Goal: Task Accomplishment & Management: Complete application form

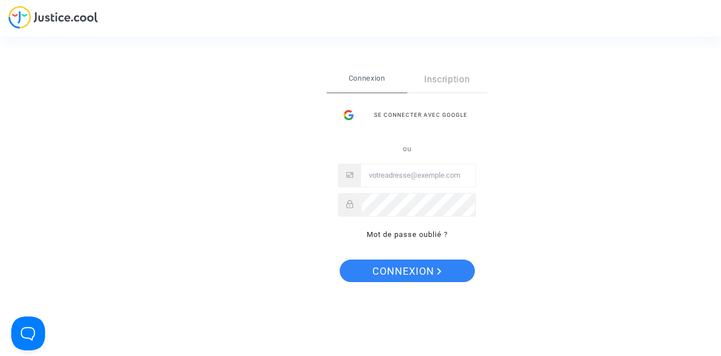
type input "[PERSON_NAME][EMAIL_ADDRESS][DOMAIN_NAME]"
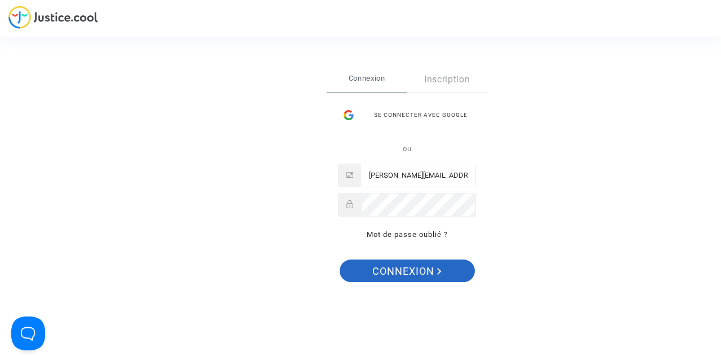
click at [416, 267] on span "Connexion" at bounding box center [406, 271] width 69 height 24
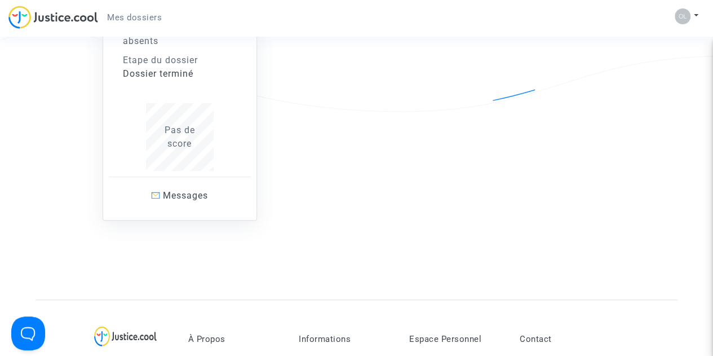
scroll to position [229, 0]
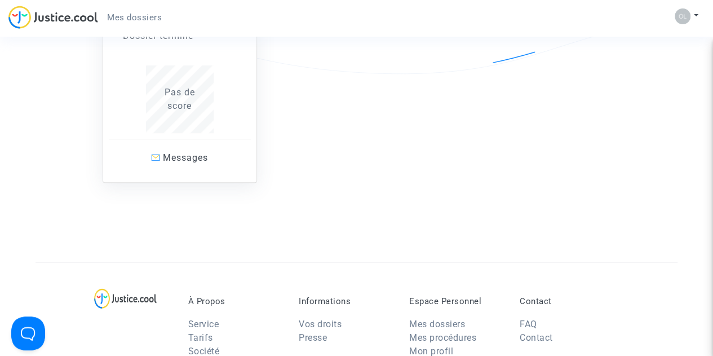
click at [177, 96] on span "Pas de score" at bounding box center [180, 99] width 30 height 24
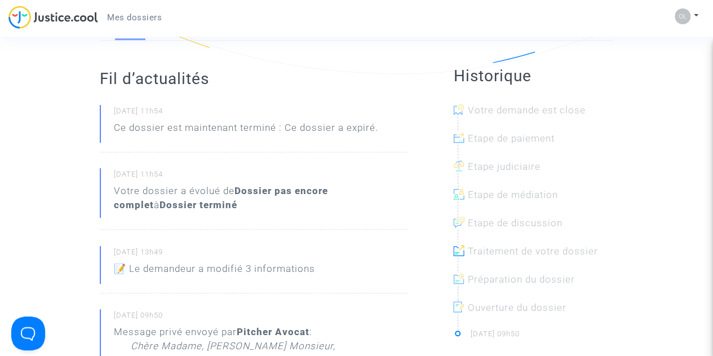
click at [343, 128] on p "Ce dossier est maintenant terminé : Ce dossier a expiré." at bounding box center [246, 131] width 264 height 20
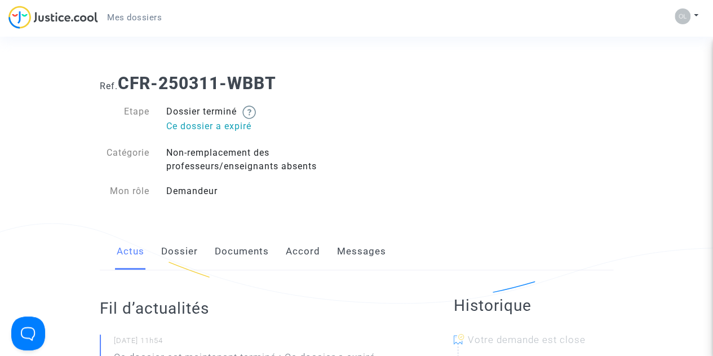
click at [126, 14] on span "Mes dossiers" at bounding box center [134, 17] width 55 height 10
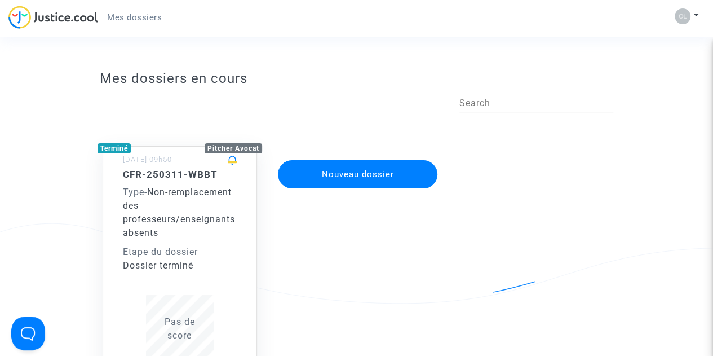
click at [392, 182] on button "Nouveau dossier" at bounding box center [358, 174] width 160 height 28
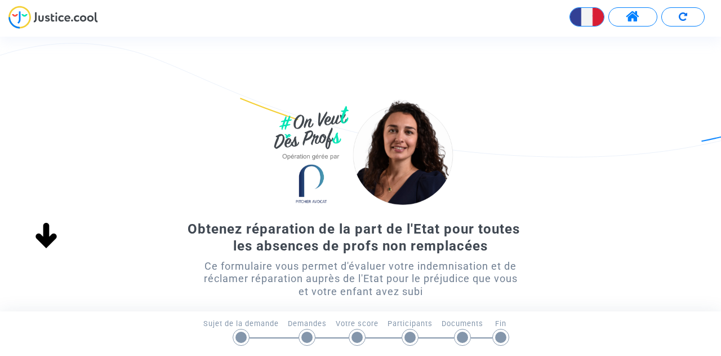
click at [556, 181] on div "Obtenez réparation de la part de l'Etat pour toutes les absences de profs non r…" at bounding box center [360, 236] width 721 height 281
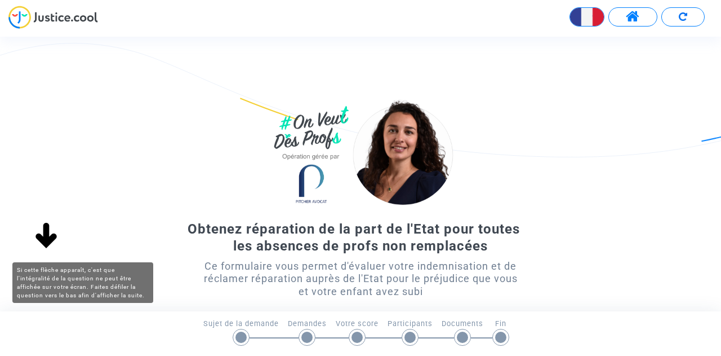
click at [46, 227] on img at bounding box center [46, 236] width 36 height 36
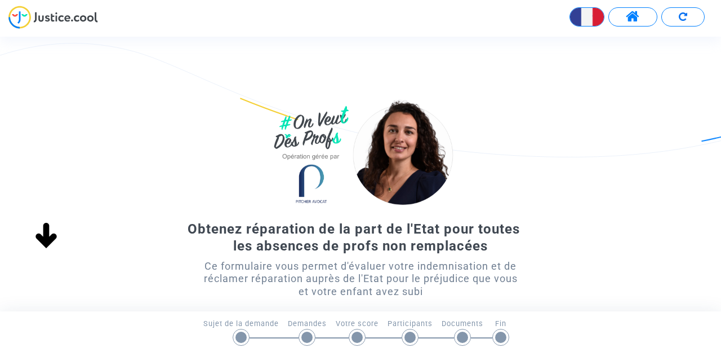
click at [441, 226] on div "Obtenez réparation de la part de l'Etat pour toutes les absences de profs non r…" at bounding box center [360, 237] width 325 height 34
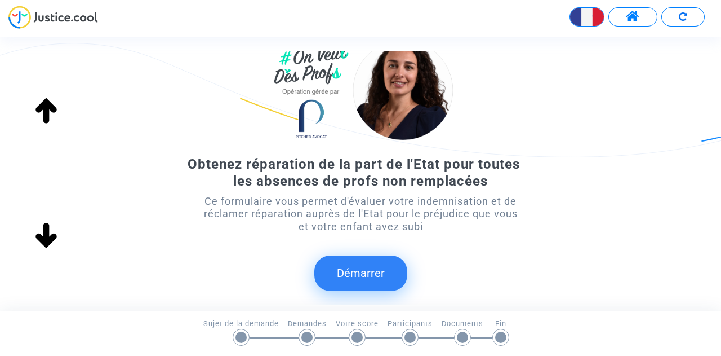
scroll to position [68, 0]
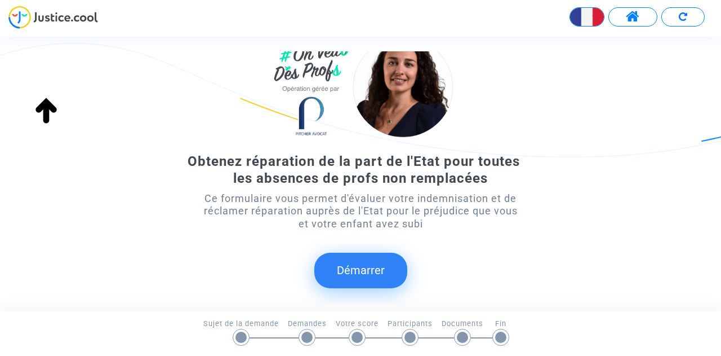
click at [350, 269] on button "Démarrer" at bounding box center [360, 269] width 93 height 35
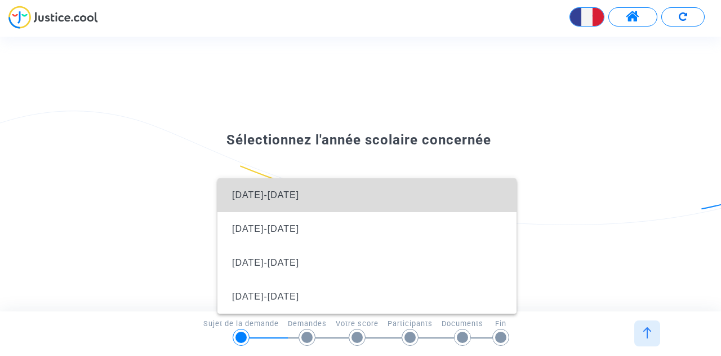
click at [309, 197] on span "[DATE]-[DATE]" at bounding box center [366, 195] width 281 height 34
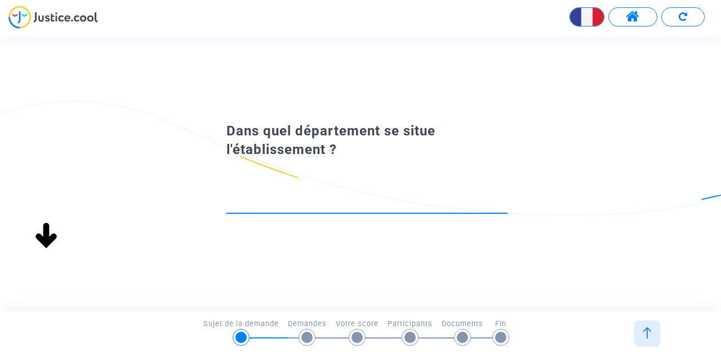
scroll to position [0, 0]
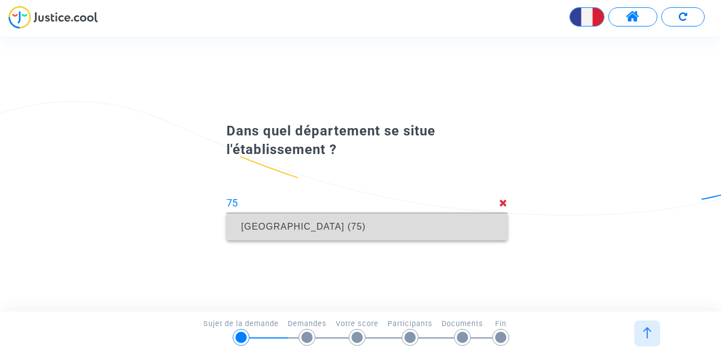
click at [319, 225] on span "[GEOGRAPHIC_DATA] (75)" at bounding box center [367, 227] width 263 height 32
type input "[GEOGRAPHIC_DATA] (75)"
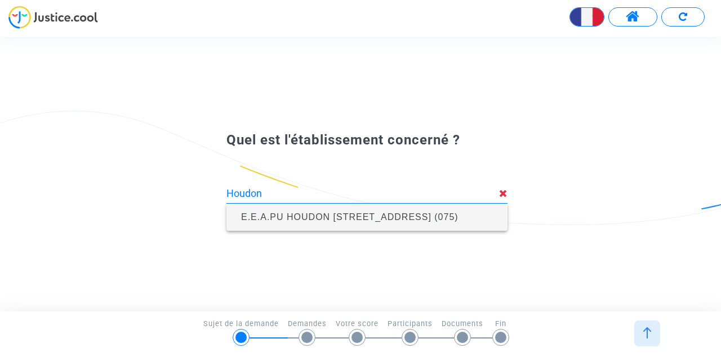
click at [426, 216] on span "E.E.A.PU HOUDON [STREET_ADDRESS] (075)" at bounding box center [367, 217] width 263 height 32
type input "E.E.A.PU HOUDON [STREET_ADDRESS] (075)"
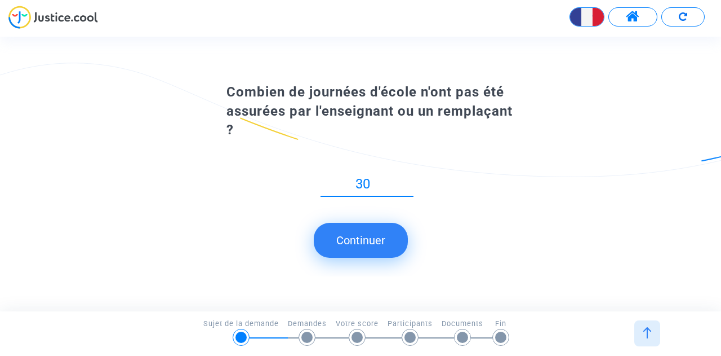
type input "30"
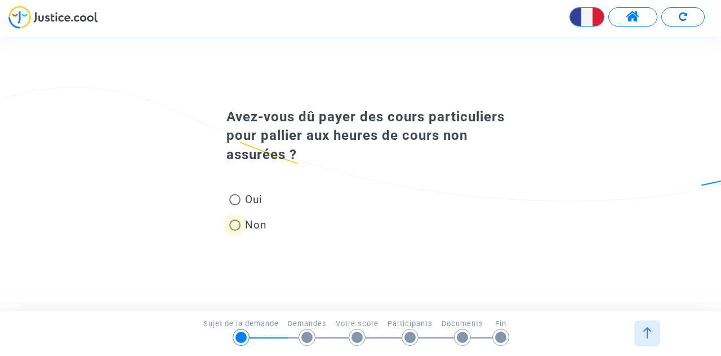
click at [247, 218] on span "Non" at bounding box center [254, 224] width 26 height 15
click at [235, 230] on input "Non" at bounding box center [234, 230] width 1 height 1
radio input "true"
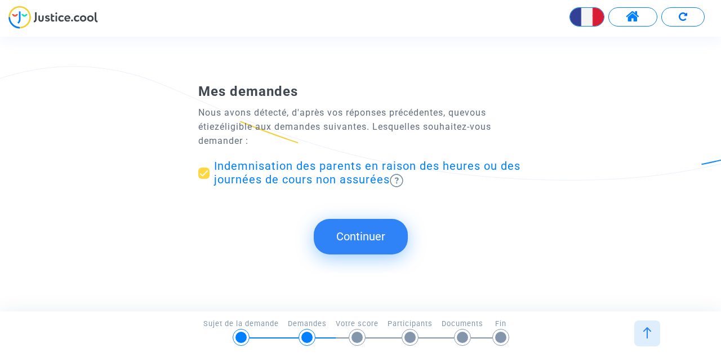
click at [373, 240] on button "Continuer" at bounding box center [361, 236] width 94 height 35
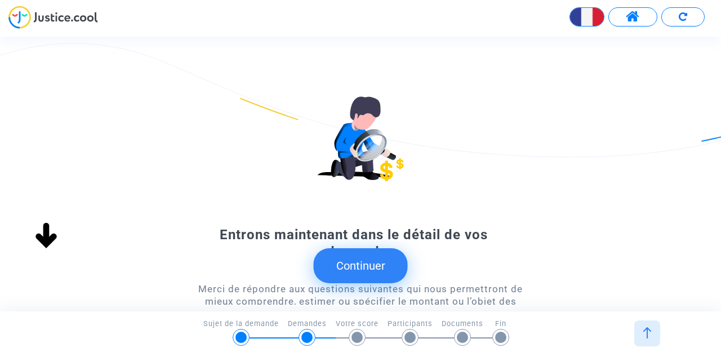
click at [370, 282] on button "Continuer" at bounding box center [361, 265] width 94 height 35
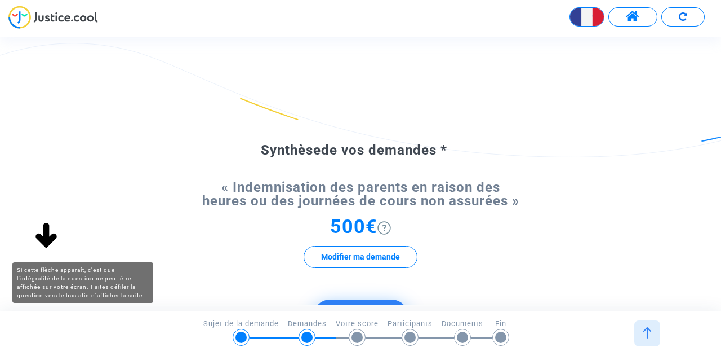
click at [51, 237] on img at bounding box center [46, 236] width 36 height 36
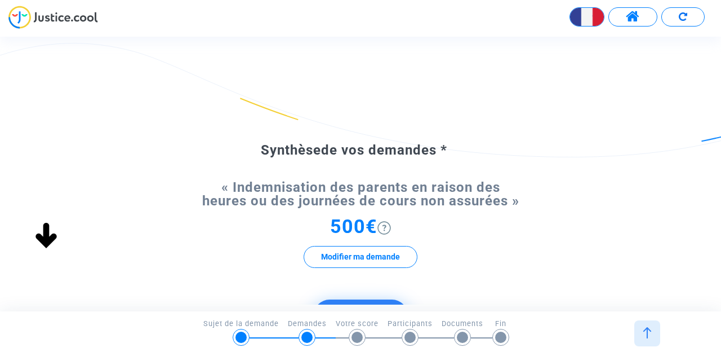
click at [138, 240] on div "Synthèse de vos demandes * « Indemnisation des parents en raison des heures ou …" at bounding box center [360, 258] width 721 height 324
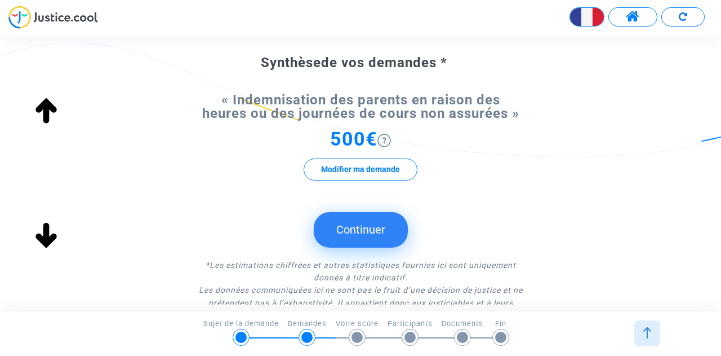
scroll to position [90, 0]
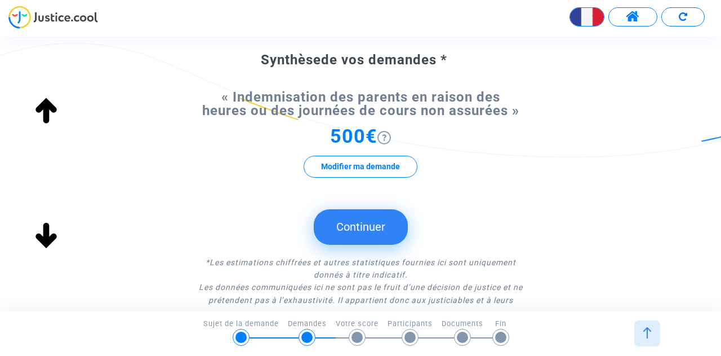
click at [355, 224] on button "Continuer" at bounding box center [361, 226] width 94 height 35
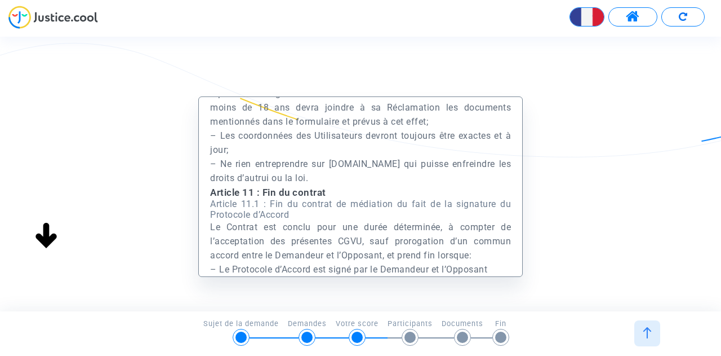
scroll to position [25218, 0]
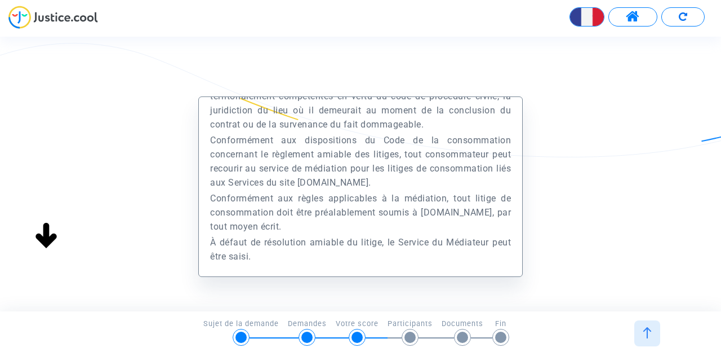
click at [617, 228] on div "Préambule Le présent Site est édité et exploité par la société Europe Médiation…" at bounding box center [360, 242] width 721 height 292
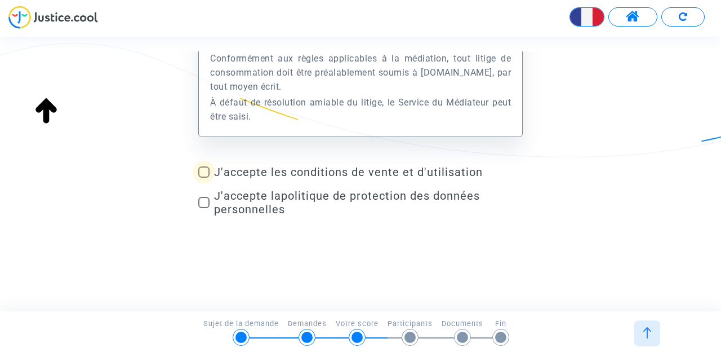
click at [322, 171] on span "J'accepte les conditions de vente et d'utilisation" at bounding box center [368, 172] width 309 height 14
click at [204, 177] on input "J'accepte les conditions de vente et d'utilisation" at bounding box center [203, 177] width 1 height 1
checkbox input "true"
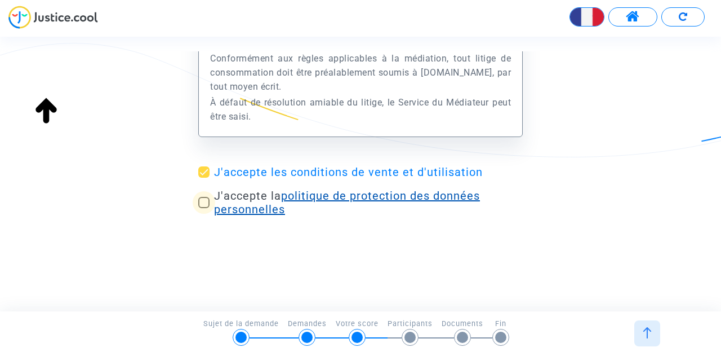
click at [229, 212] on link "politique de protection des données personnelles" at bounding box center [347, 202] width 266 height 27
click at [217, 202] on link "politique de protection des données personnelles" at bounding box center [347, 202] width 266 height 27
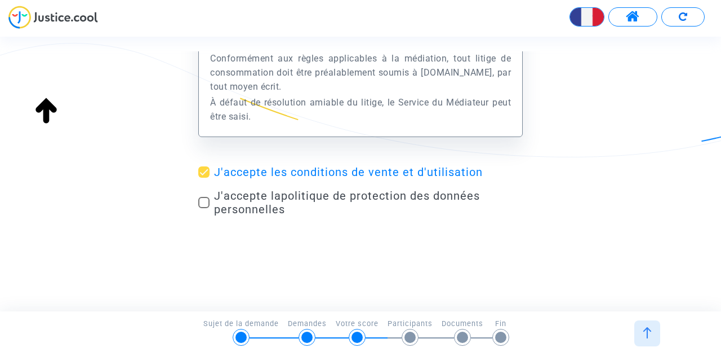
click at [201, 205] on span at bounding box center [203, 202] width 11 height 11
click at [203, 208] on input "J'accepte la politique de protection des données personnelles" at bounding box center [203, 208] width 1 height 1
checkbox input "true"
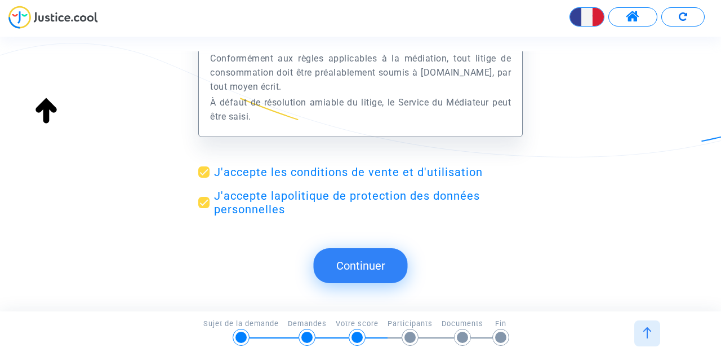
click at [380, 274] on button "Continuer" at bounding box center [361, 265] width 94 height 35
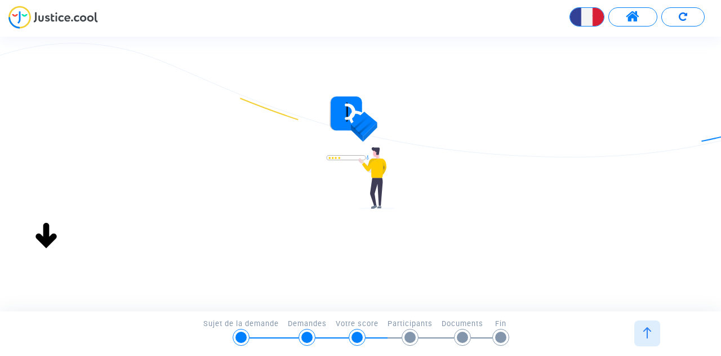
type input "[PERSON_NAME][EMAIL_ADDRESS][DOMAIN_NAME]"
click at [310, 255] on link "Connexion" at bounding box center [318, 255] width 85 height 25
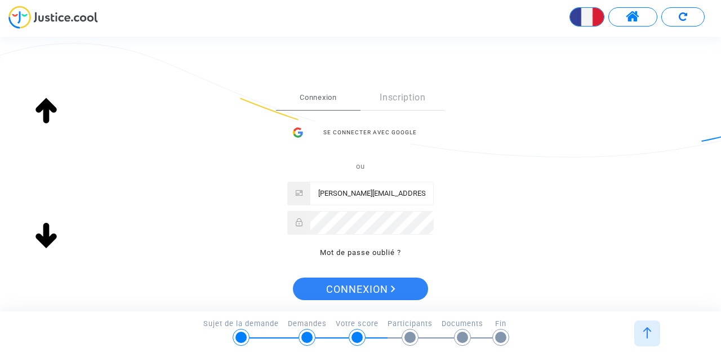
scroll to position [225, 0]
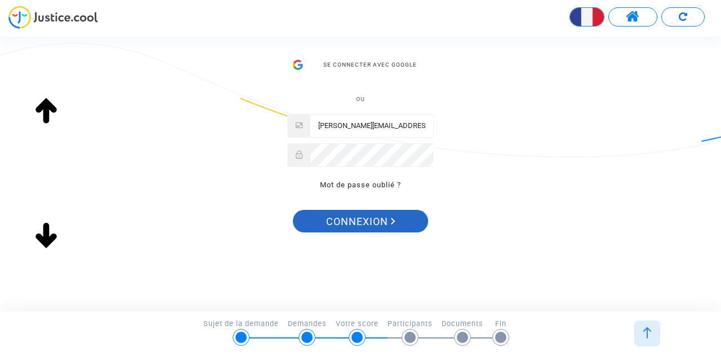
click at [371, 226] on span "Connexion" at bounding box center [360, 222] width 69 height 24
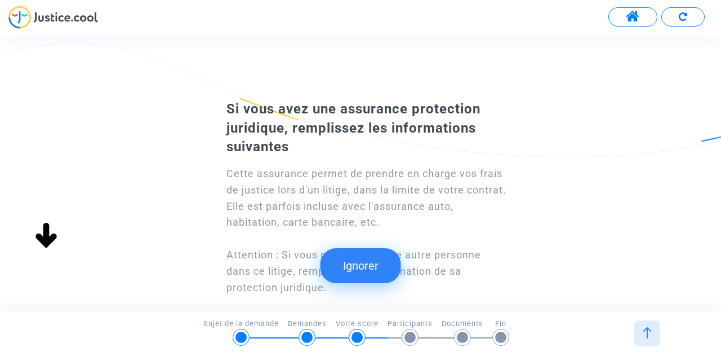
click at [362, 264] on button "Ignorer" at bounding box center [361, 265] width 81 height 35
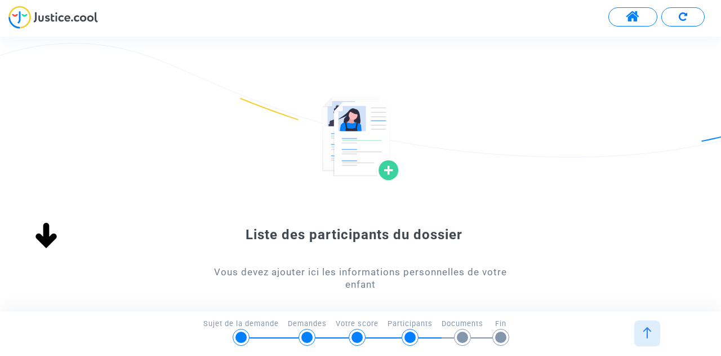
click at [389, 173] on img at bounding box center [360, 138] width 77 height 85
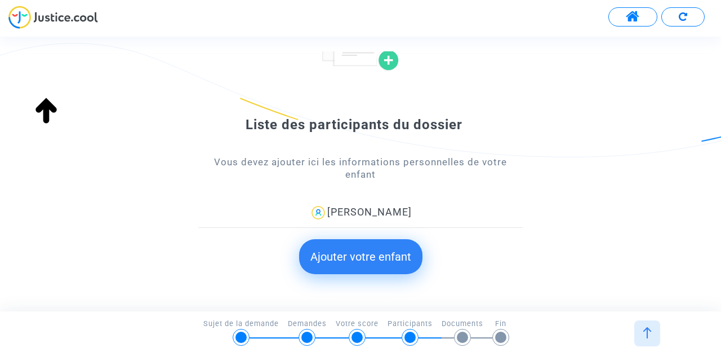
scroll to position [113, 0]
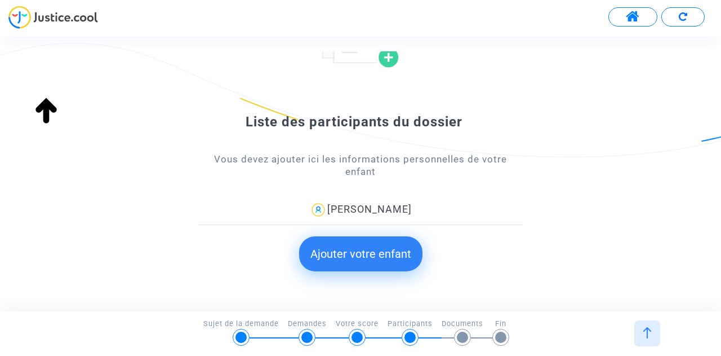
click at [349, 256] on button "Ajouter votre enfant" at bounding box center [360, 253] width 123 height 35
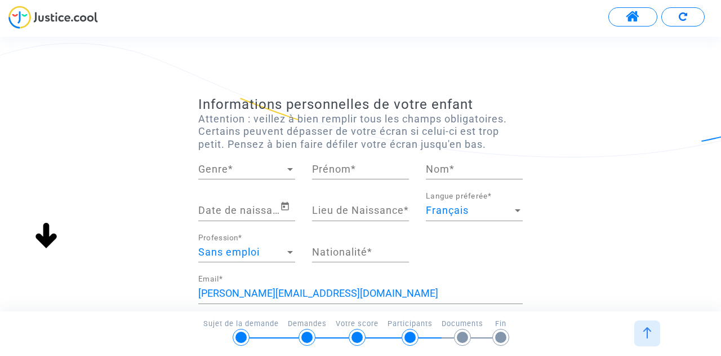
click at [255, 166] on span "Genre" at bounding box center [241, 168] width 87 height 11
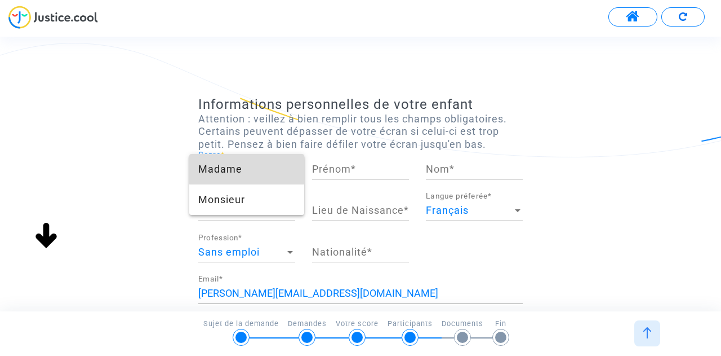
click at [247, 167] on span "Madame" at bounding box center [246, 169] width 97 height 30
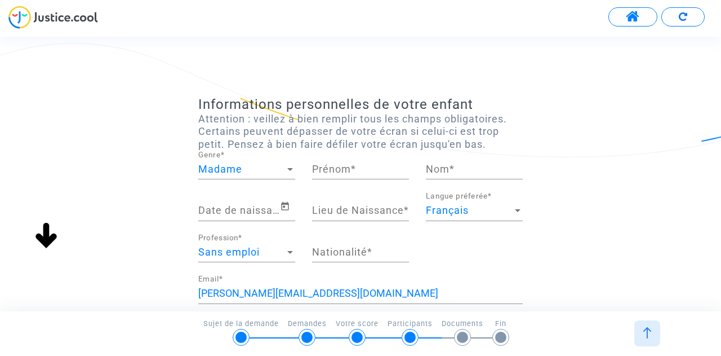
click at [333, 162] on div "Prénom *" at bounding box center [360, 164] width 97 height 29
type input "[PERSON_NAME]"
type input "Mireux"
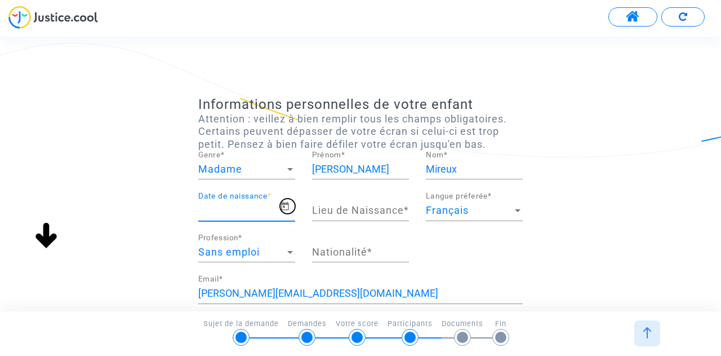
click at [286, 203] on icon "Open calendar" at bounding box center [285, 206] width 8 height 8
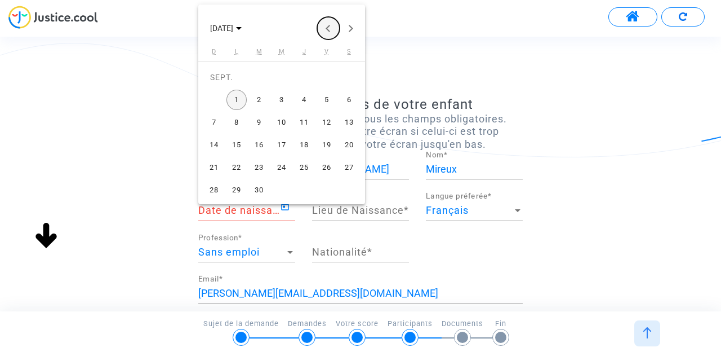
click at [327, 28] on button "Previous month" at bounding box center [328, 28] width 23 height 23
click at [233, 24] on span "[DATE]" at bounding box center [221, 28] width 23 height 9
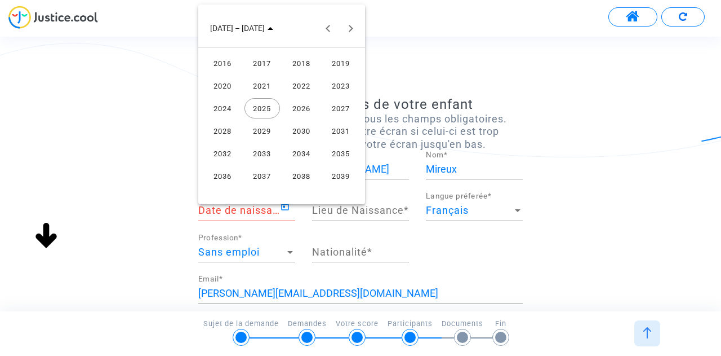
click at [229, 58] on div "2016" at bounding box center [222, 63] width 35 height 20
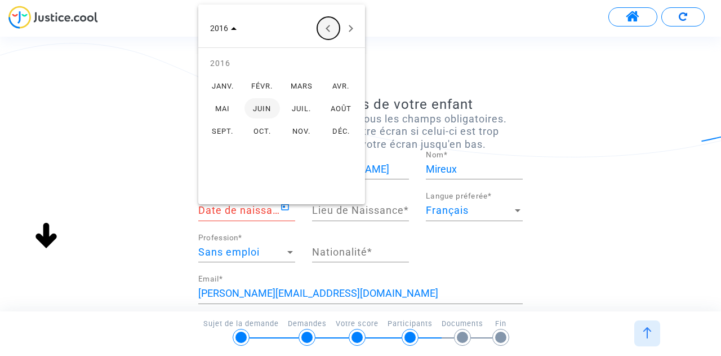
click at [330, 28] on button "Previous year" at bounding box center [328, 28] width 23 height 23
click at [230, 103] on div "MAI" at bounding box center [222, 108] width 35 height 20
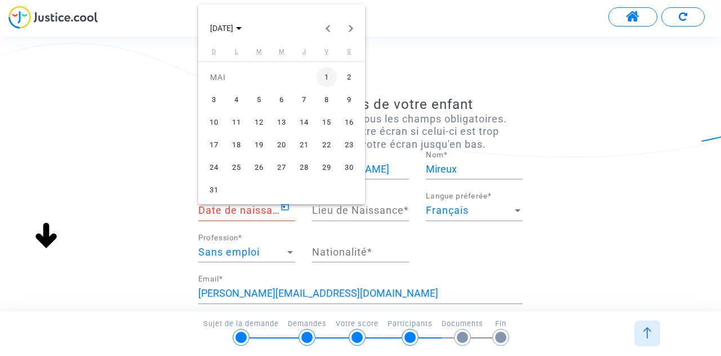
click at [346, 126] on div "16" at bounding box center [349, 122] width 20 height 20
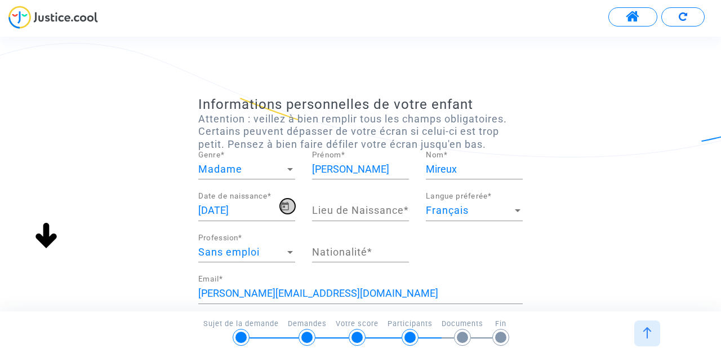
click at [285, 207] on icon "Open calendar" at bounding box center [285, 206] width 10 height 14
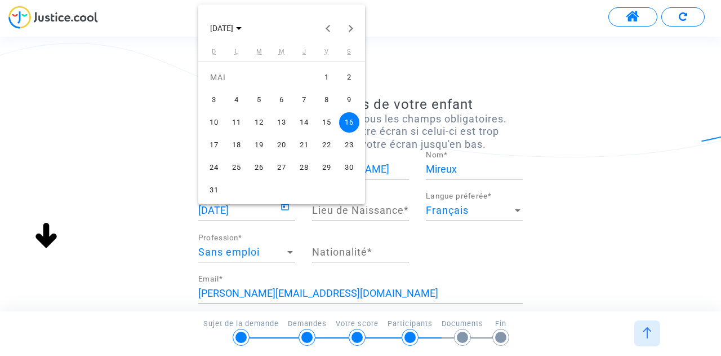
click at [211, 145] on div "17" at bounding box center [214, 145] width 20 height 20
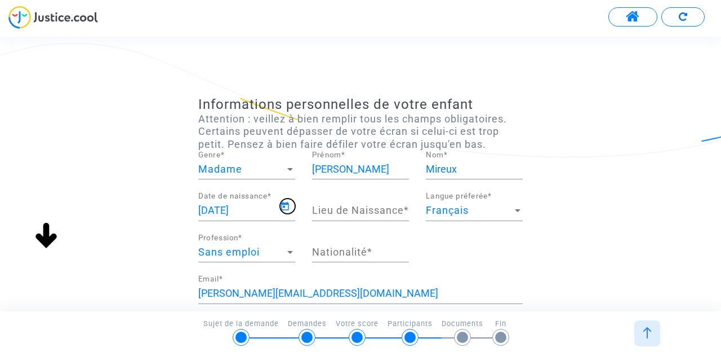
type input "[DATE]"
click at [335, 205] on input "Lieu de Naissance *" at bounding box center [360, 210] width 97 height 11
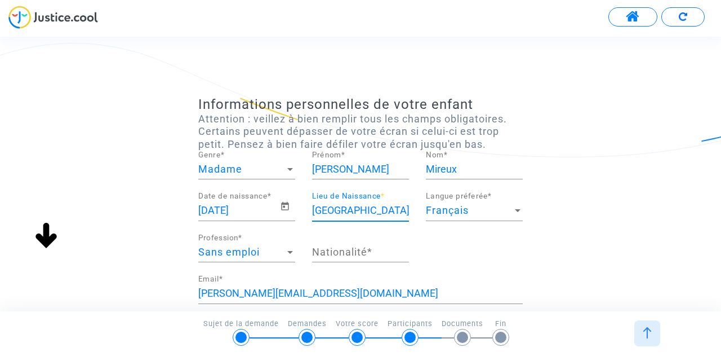
type input "[GEOGRAPHIC_DATA]"
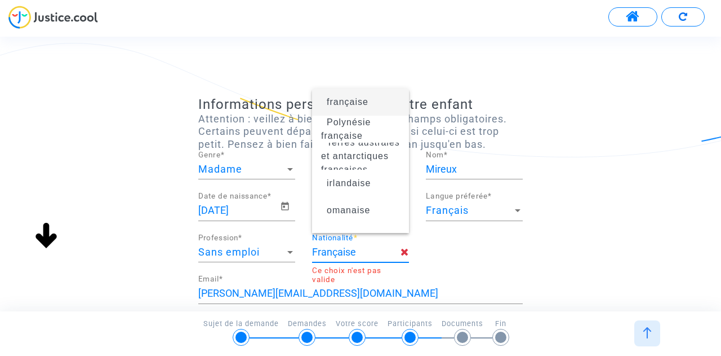
click at [354, 99] on span "française" at bounding box center [348, 102] width 42 height 10
type input "française"
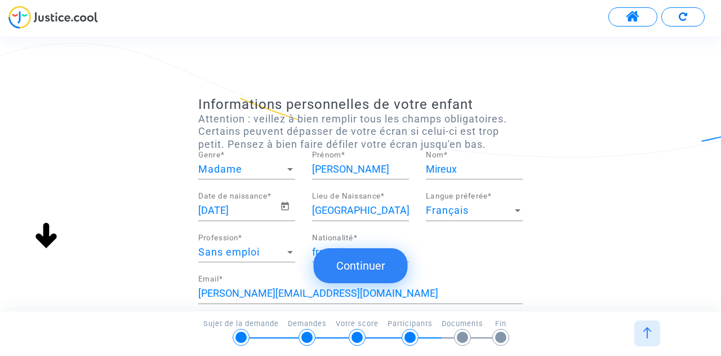
click at [392, 265] on button "Continuer" at bounding box center [361, 265] width 94 height 35
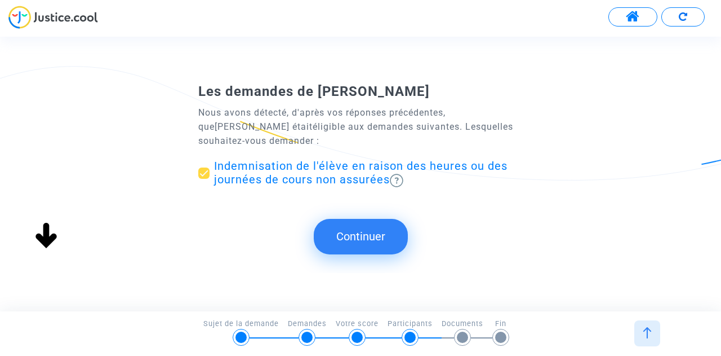
scroll to position [0, 0]
click at [361, 225] on button "Continuer" at bounding box center [361, 236] width 94 height 35
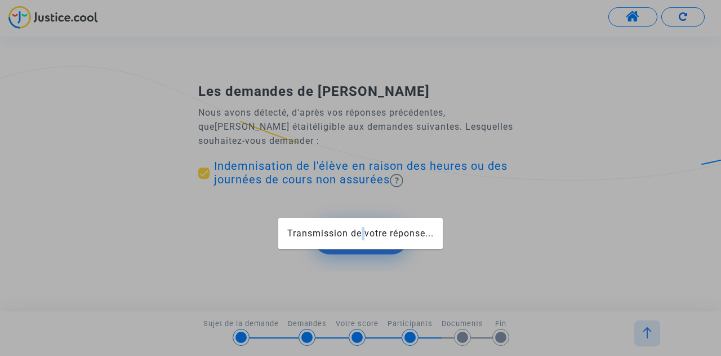
click at [361, 225] on mat-card "Transmission de votre réponse..." at bounding box center [360, 233] width 165 height 32
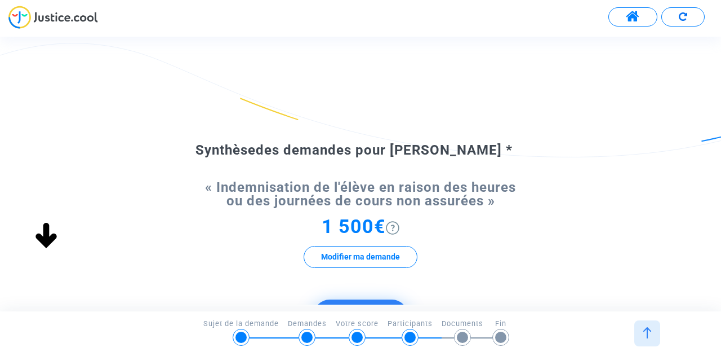
click at [349, 300] on button "Continuer" at bounding box center [361, 316] width 94 height 35
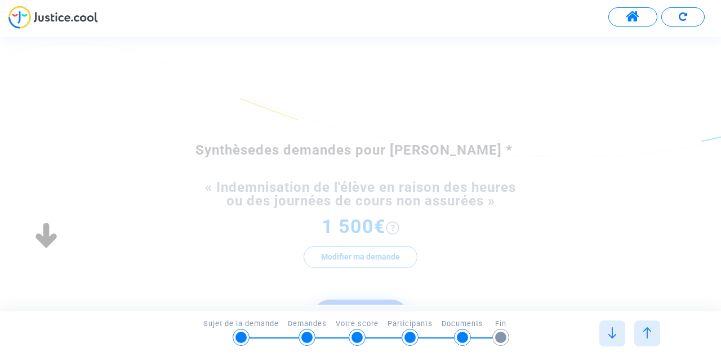
click at [504, 235] on div "1 500€ Modifier ma demande" at bounding box center [360, 249] width 325 height 58
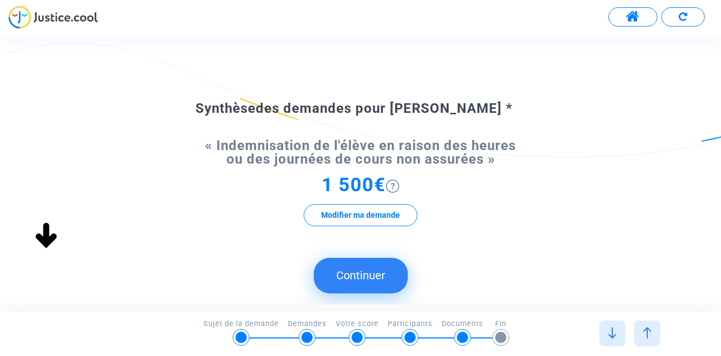
scroll to position [68, 0]
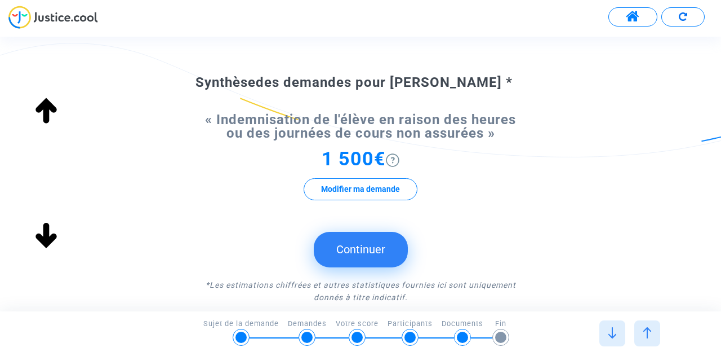
click at [356, 252] on button "Continuer" at bounding box center [361, 249] width 94 height 35
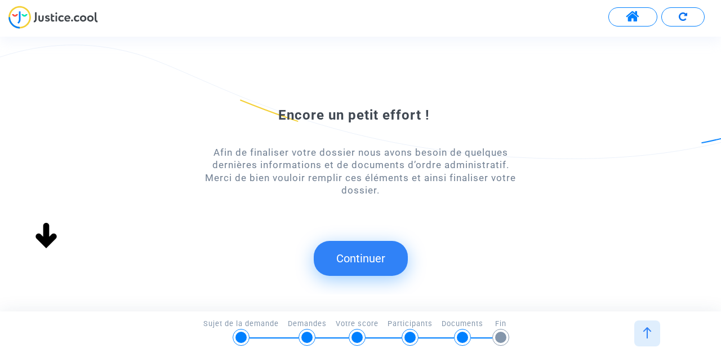
click at [364, 269] on button "Continuer" at bounding box center [361, 258] width 94 height 35
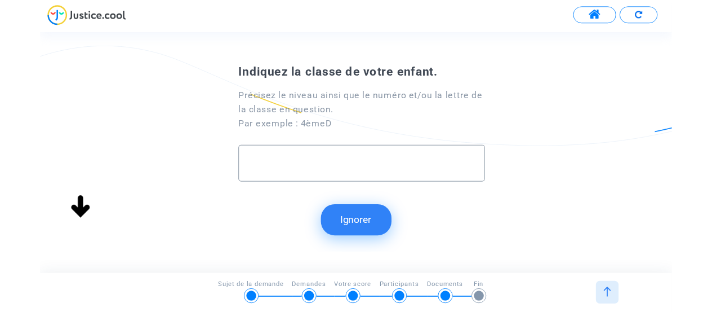
scroll to position [0, 0]
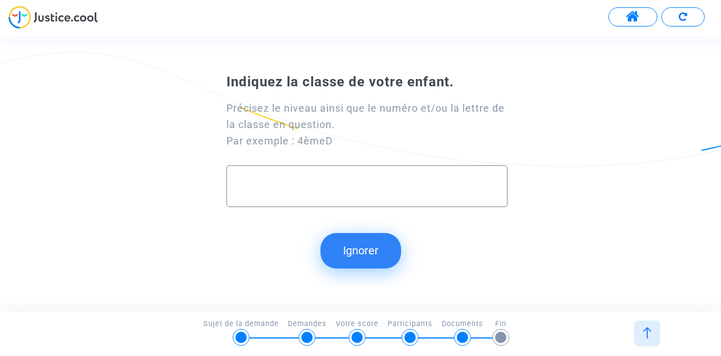
click at [405, 186] on input "text" at bounding box center [366, 185] width 257 height 13
type input "CM1/CM2"
click at [361, 250] on button "Continuer" at bounding box center [361, 250] width 94 height 35
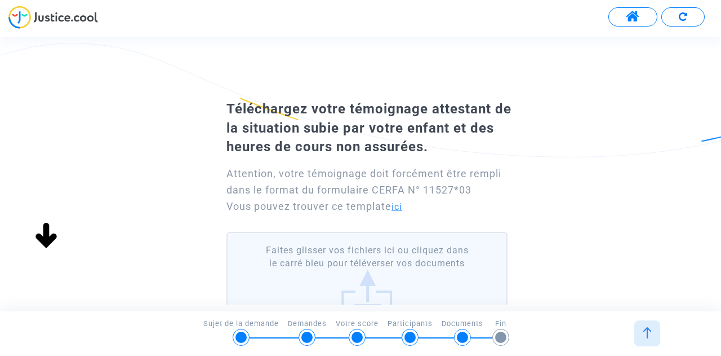
click at [402, 207] on link "ici" at bounding box center [397, 206] width 11 height 11
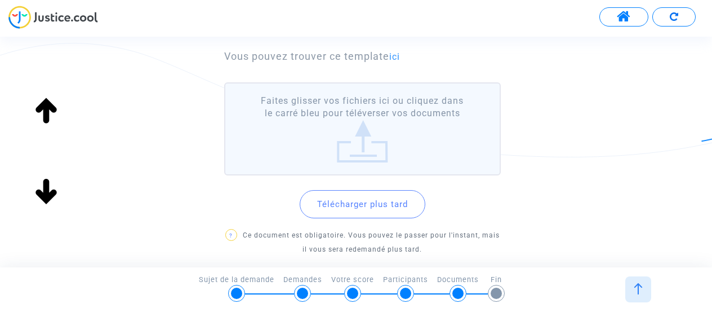
scroll to position [169, 0]
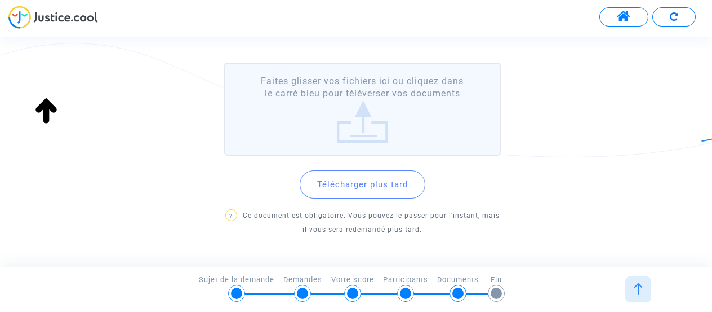
click at [369, 122] on label "Faites glisser vos fichiers ici ou cliquez dans le carré bleu pour téléverser v…" at bounding box center [362, 109] width 277 height 93
click at [0, 0] on input "Faites glisser vos fichiers ici ou cliquez dans le carré bleu pour téléverser v…" at bounding box center [0, 0] width 0 height 0
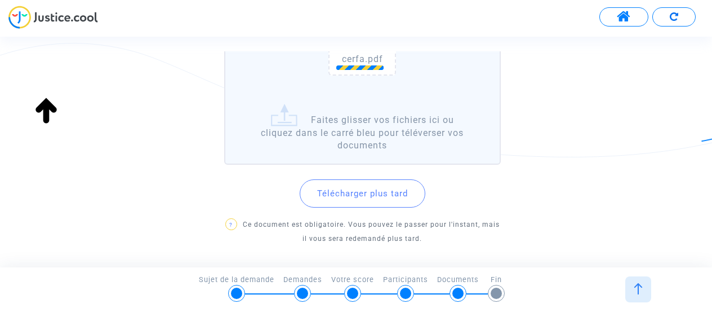
scroll to position [338, 0]
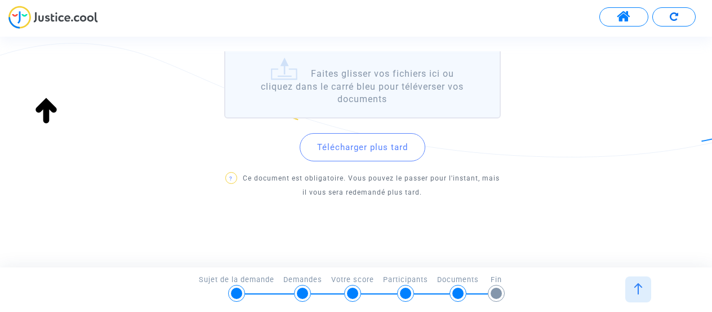
click at [384, 151] on button "Télécharger plus tard" at bounding box center [363, 147] width 126 height 28
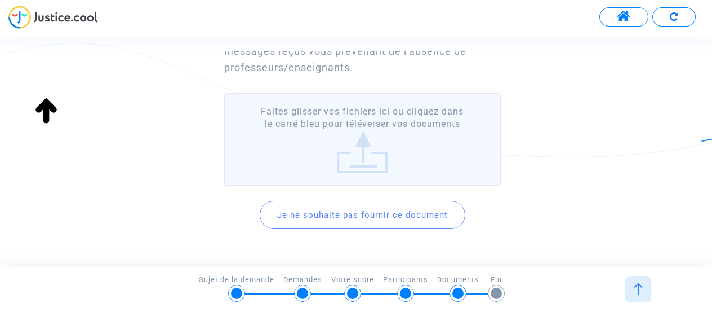
scroll to position [154, 0]
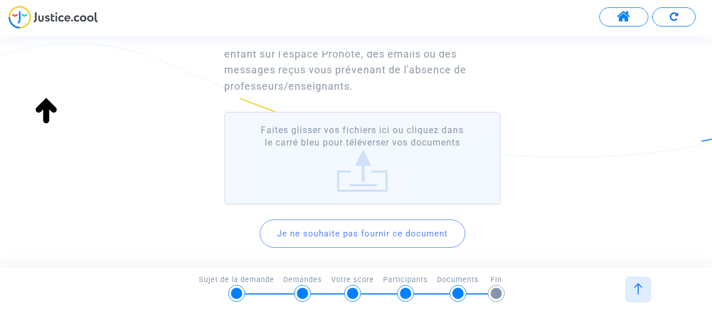
click at [414, 170] on label "Faites glisser vos fichiers ici ou cliquez dans le carré bleu pour téléverser v…" at bounding box center [362, 158] width 277 height 93
click at [0, 0] on input "Faites glisser vos fichiers ici ou cliquez dans le carré bleu pour téléverser v…" at bounding box center [0, 0] width 0 height 0
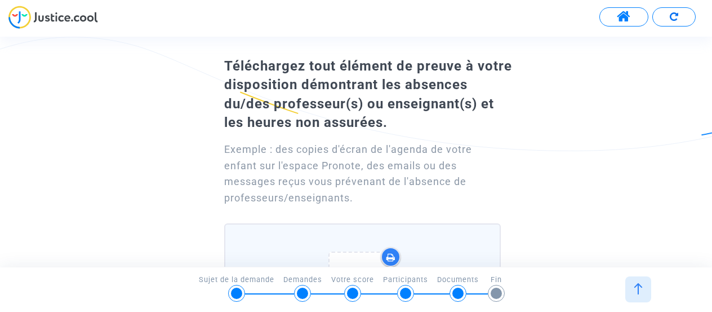
scroll to position [0, 0]
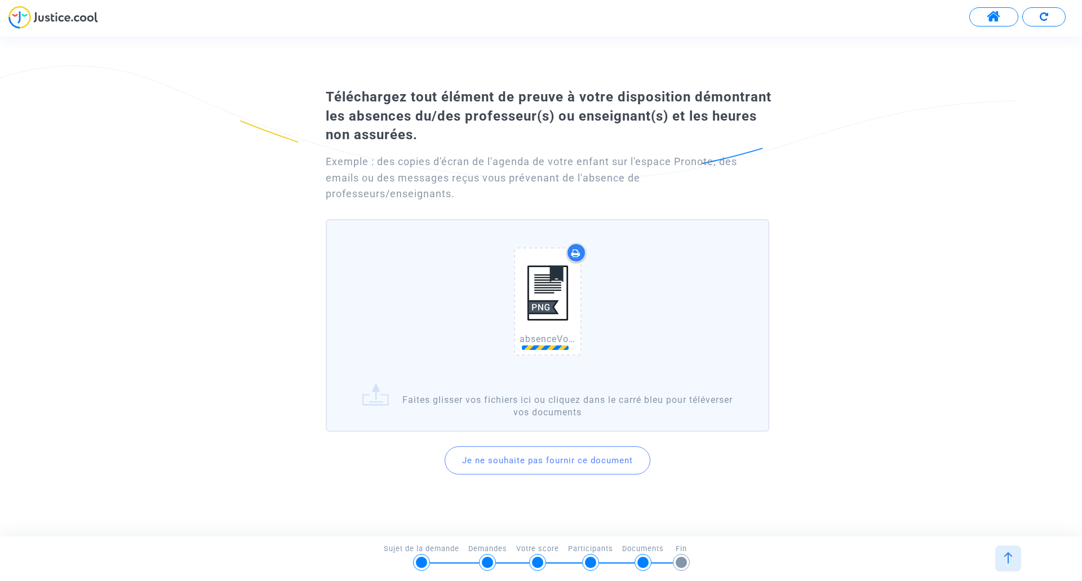
click at [618, 355] on button "Je ne souhaite pas fournir ce document" at bounding box center [548, 460] width 206 height 28
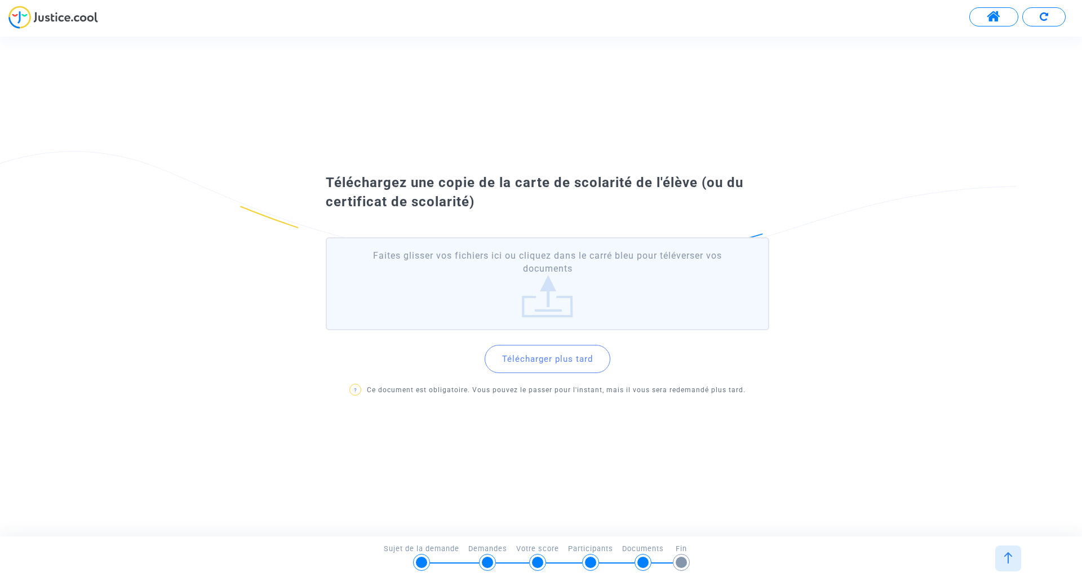
click at [572, 355] on button "Télécharger plus tard" at bounding box center [548, 359] width 126 height 28
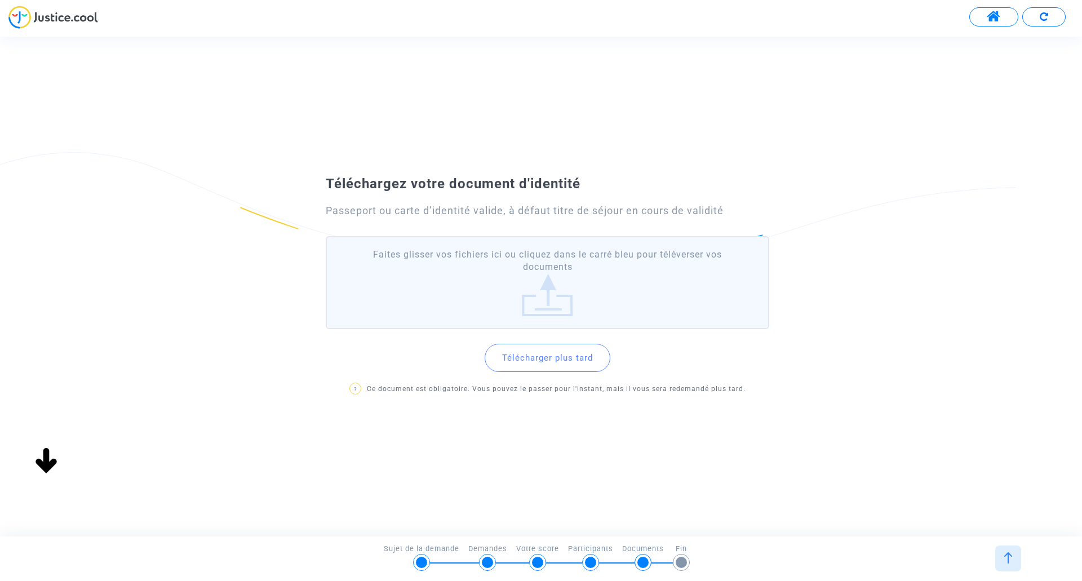
click at [554, 355] on button "Télécharger plus tard" at bounding box center [548, 358] width 126 height 28
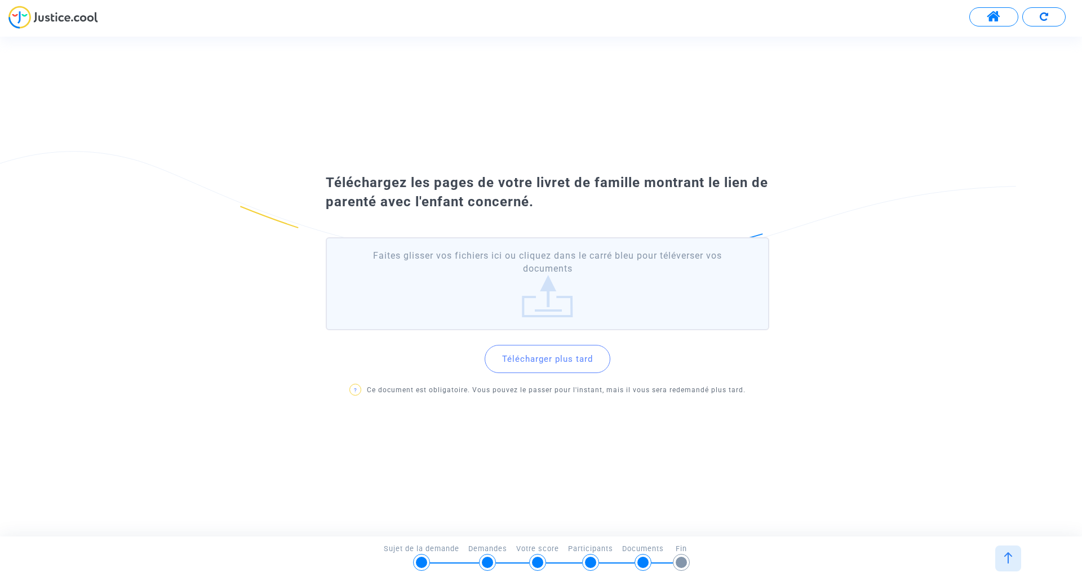
click at [580, 355] on button "Télécharger plus tard" at bounding box center [548, 359] width 126 height 28
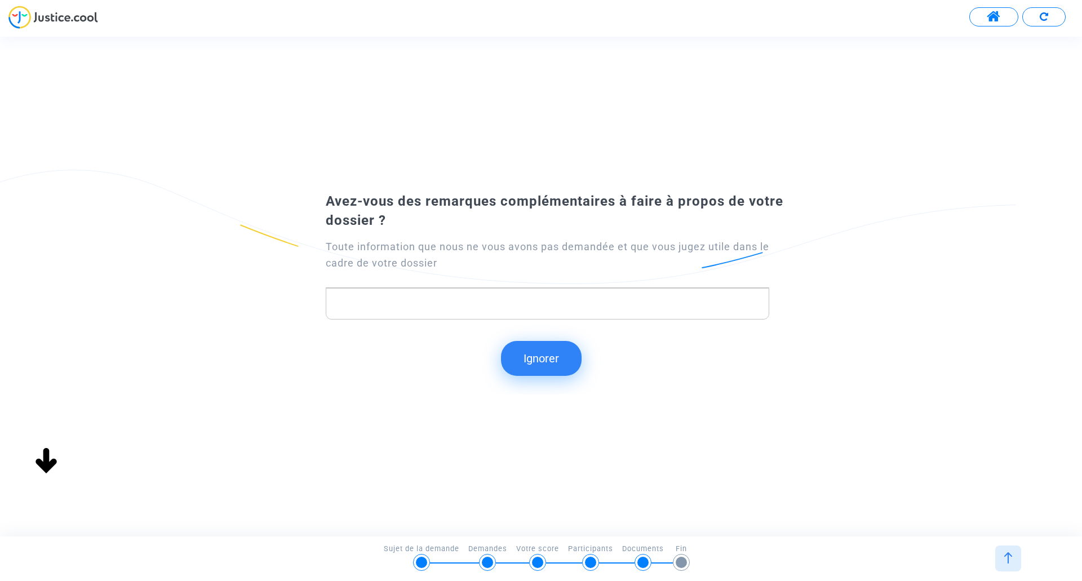
click at [539, 355] on button "Ignorer" at bounding box center [541, 358] width 81 height 35
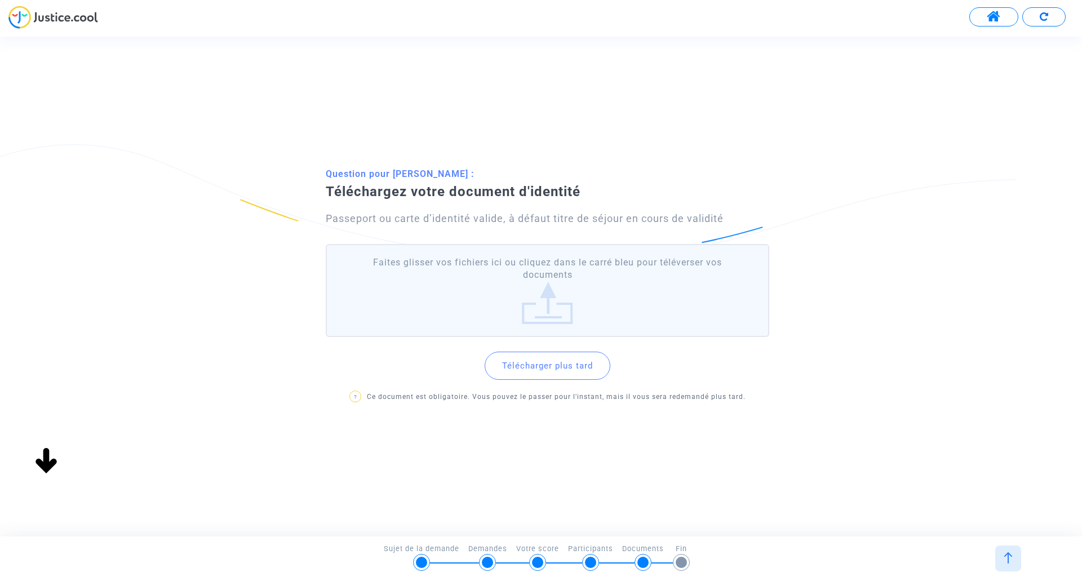
click at [556, 310] on label "Faites glisser vos fichiers ici ou cliquez dans le carré bleu pour téléverser v…" at bounding box center [547, 290] width 443 height 93
click at [0, 0] on input "Faites glisser vos fichiers ici ou cliquez dans le carré bleu pour téléverser v…" at bounding box center [0, 0] width 0 height 0
click at [559, 355] on button "Télécharger plus tard" at bounding box center [548, 366] width 126 height 28
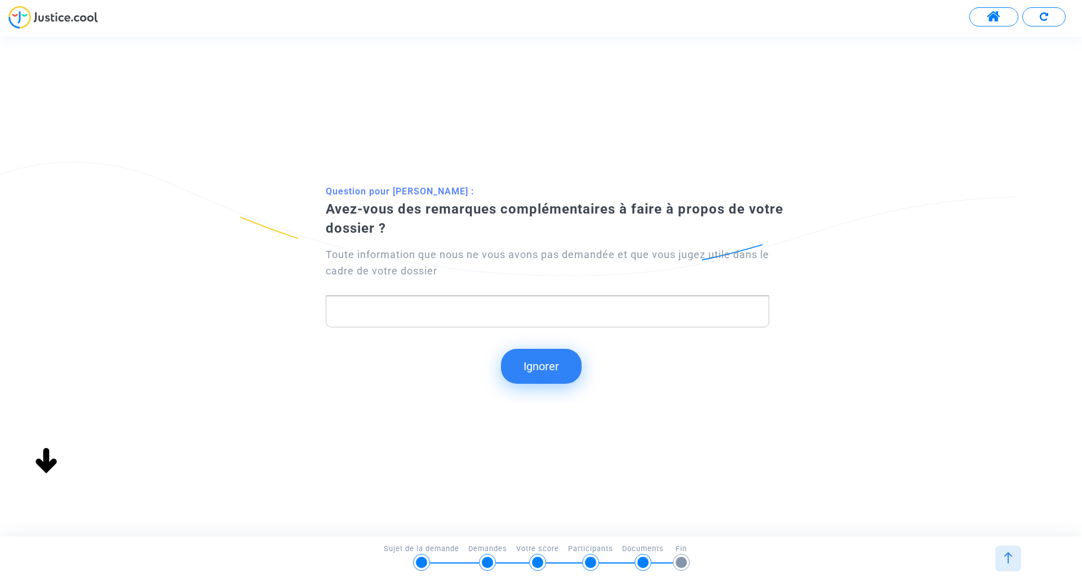
click at [543, 355] on button "Ignorer" at bounding box center [541, 366] width 81 height 35
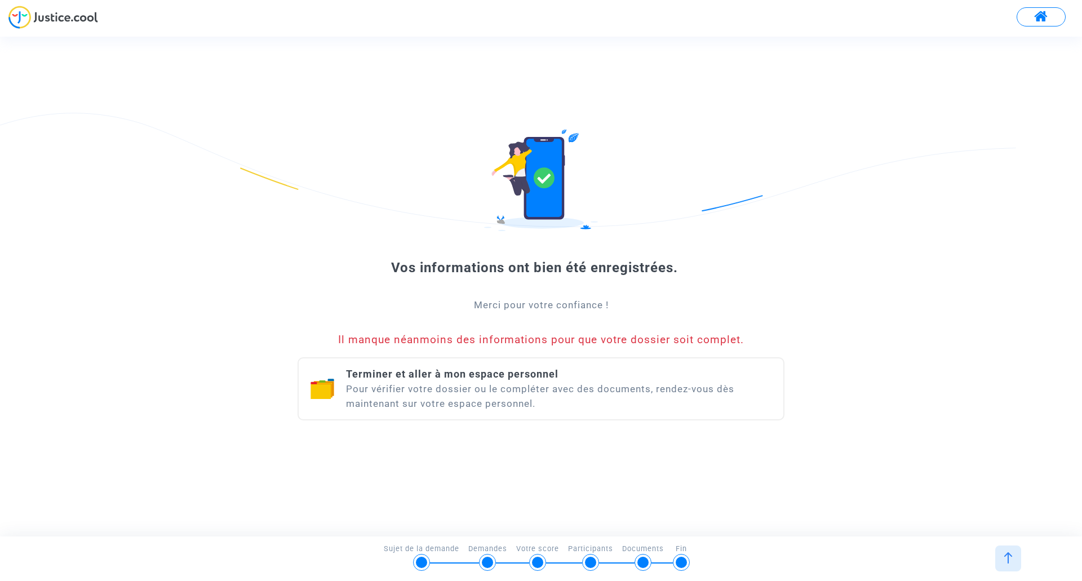
click at [478, 355] on div "Terminer et aller à mon espace personnel Pour vérifier votre dossier ou le comp…" at bounding box center [559, 389] width 426 height 44
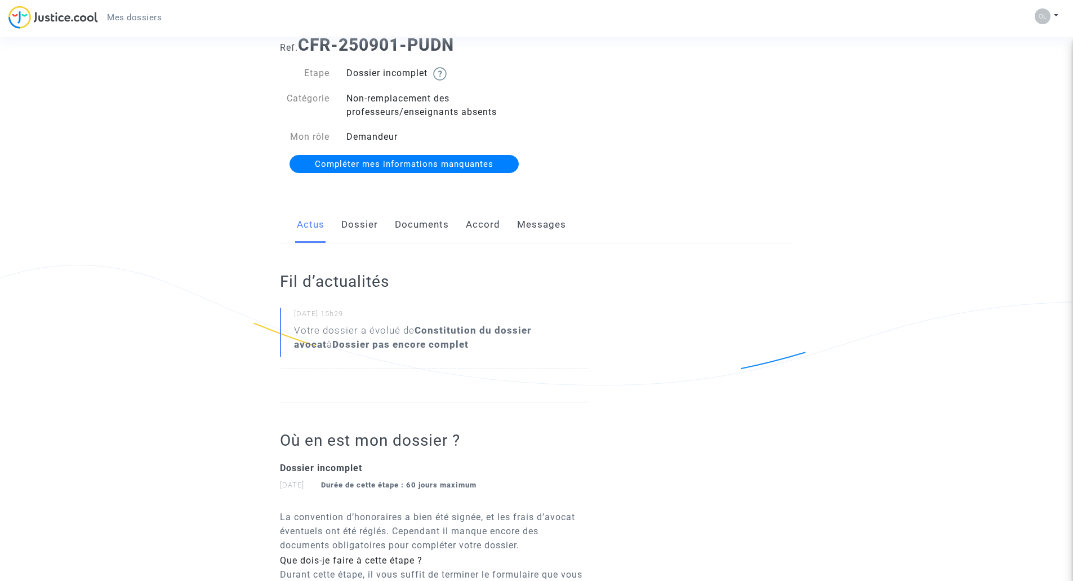
scroll to position [56, 0]
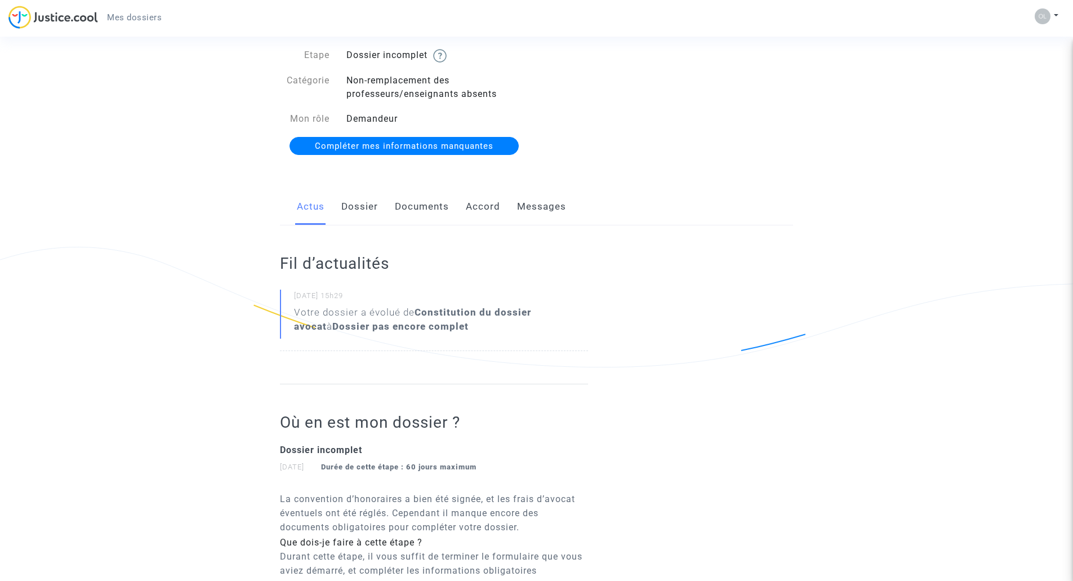
click at [370, 210] on link "Dossier" at bounding box center [359, 206] width 37 height 37
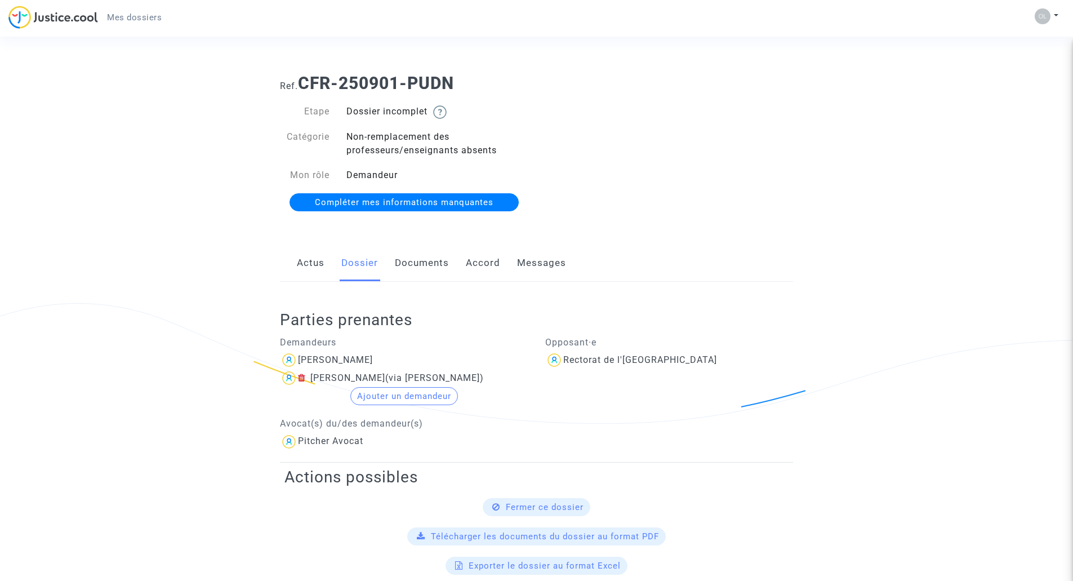
click at [432, 268] on link "Documents" at bounding box center [422, 263] width 54 height 37
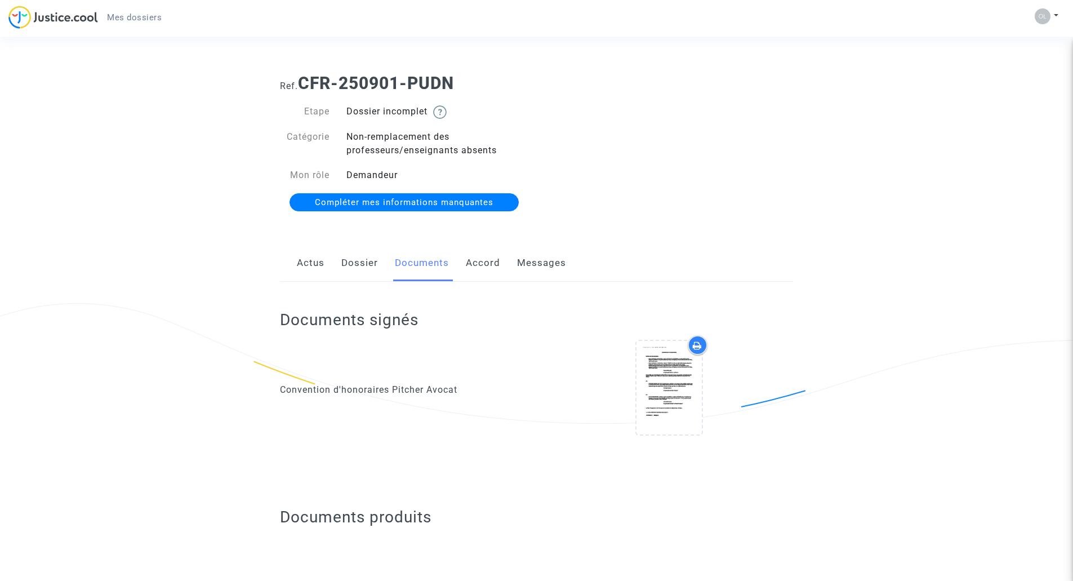
click at [452, 202] on span "Compléter mes informations manquantes" at bounding box center [404, 202] width 179 height 10
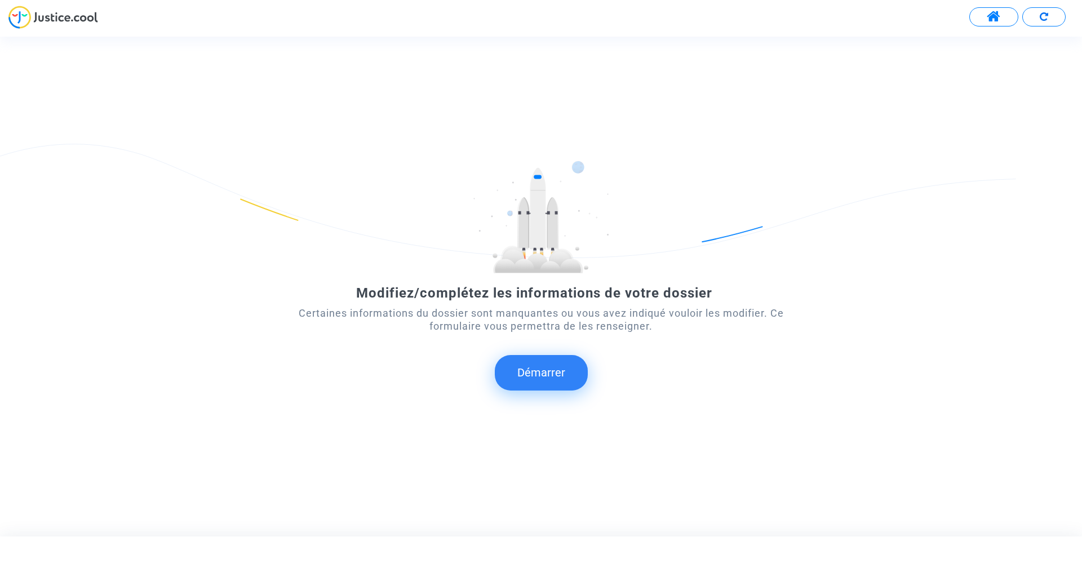
click at [548, 355] on button "Démarrer" at bounding box center [541, 372] width 93 height 35
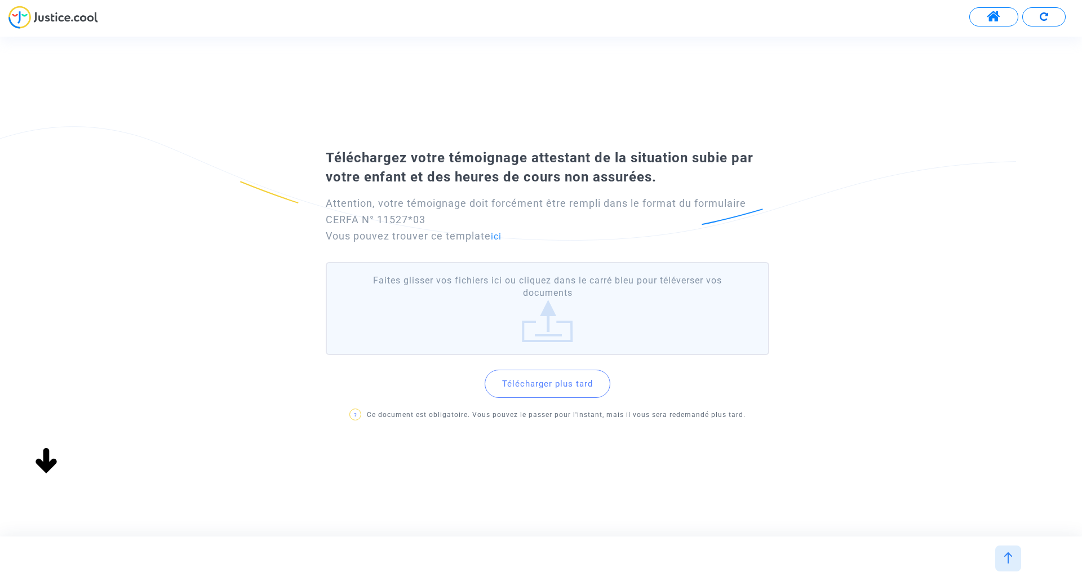
click at [546, 327] on label "Faites glisser vos fichiers ici ou cliquez dans le carré bleu pour téléverser v…" at bounding box center [547, 308] width 443 height 93
click at [0, 0] on input "Faites glisser vos fichiers ici ou cliquez dans le carré bleu pour téléverser v…" at bounding box center [0, 0] width 0 height 0
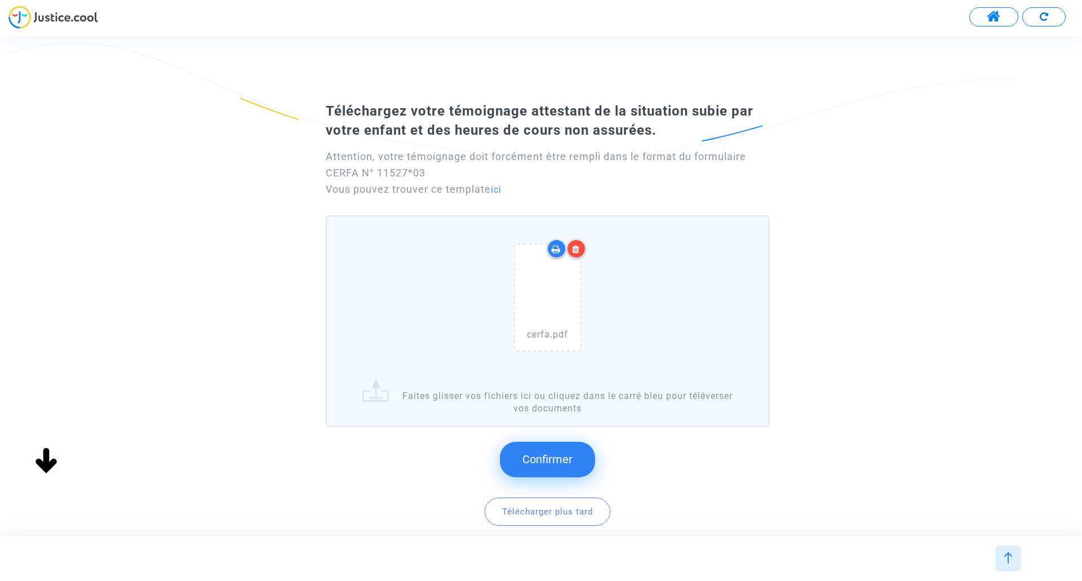
click at [563, 355] on span "Confirmer" at bounding box center [547, 459] width 50 height 14
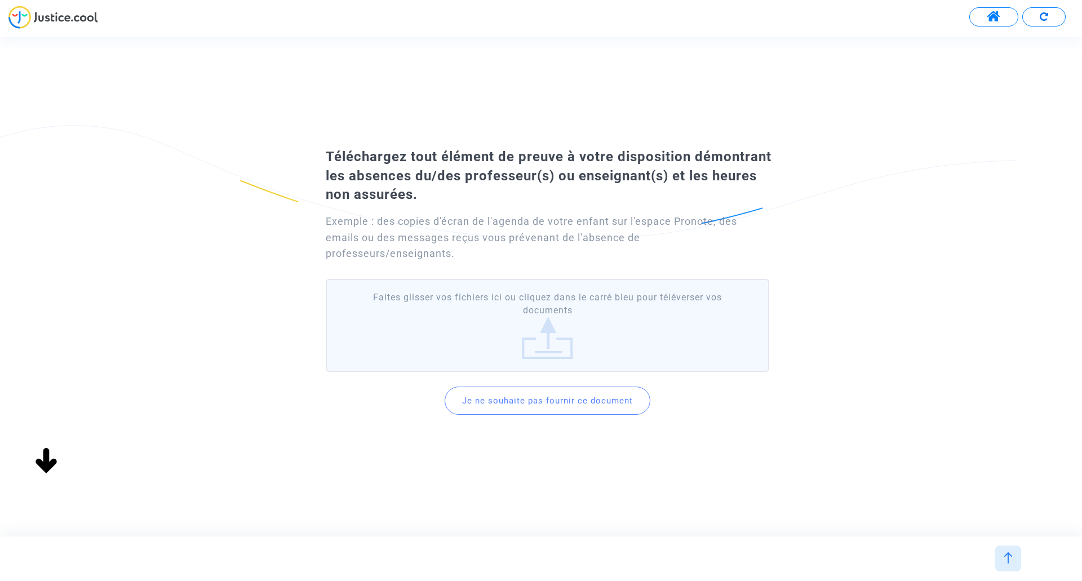
click at [544, 346] on label "Faites glisser vos fichiers ici ou cliquez dans le carré bleu pour téléverser v…" at bounding box center [547, 325] width 443 height 93
click at [0, 0] on input "Faites glisser vos fichiers ici ou cliquez dans le carré bleu pour téléverser v…" at bounding box center [0, 0] width 0 height 0
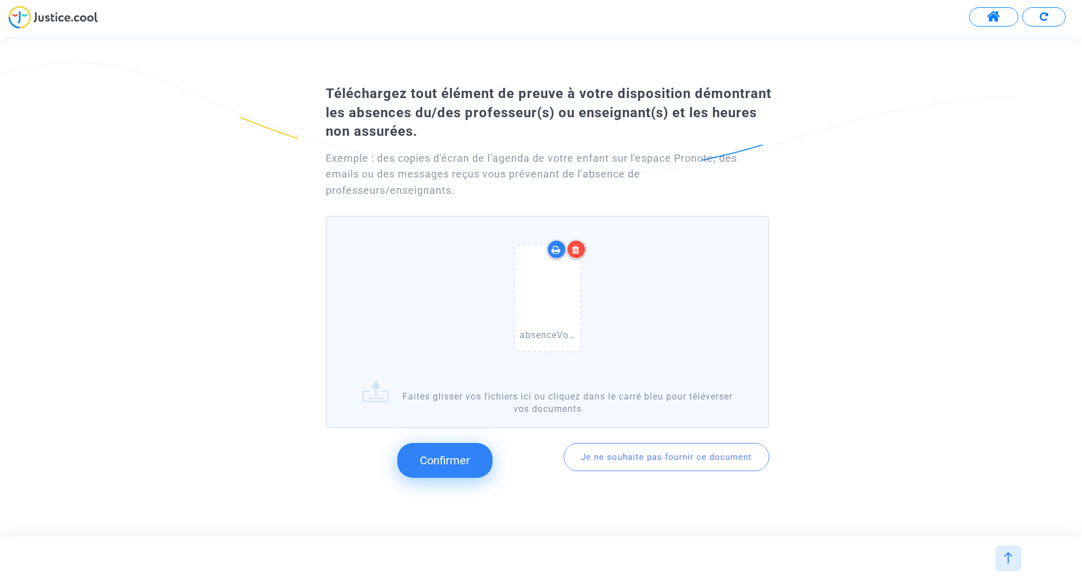
click at [452, 355] on span "Confirmer" at bounding box center [445, 461] width 50 height 14
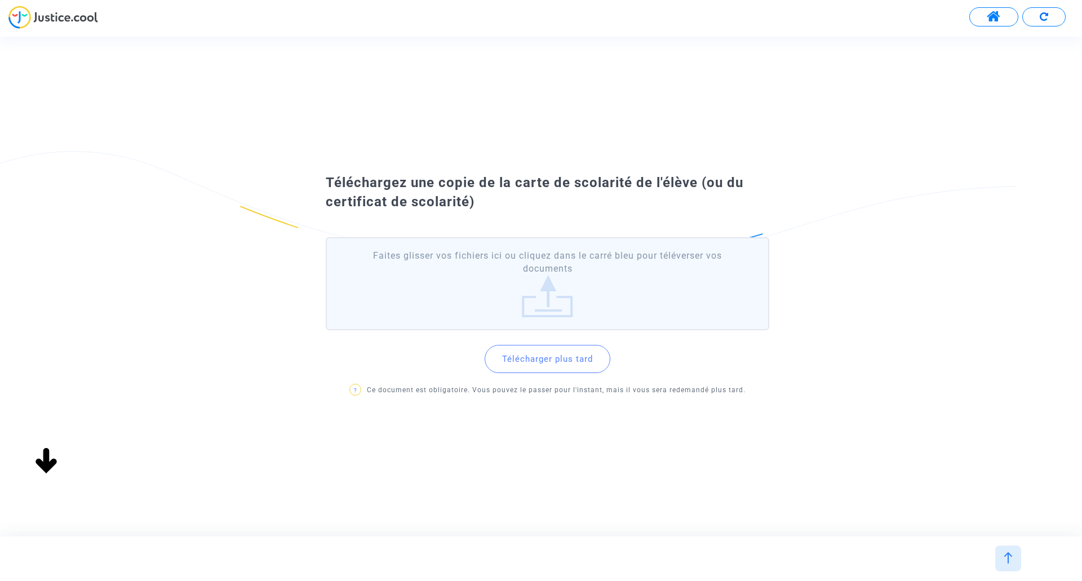
click at [575, 355] on button "Télécharger plus tard" at bounding box center [548, 359] width 126 height 28
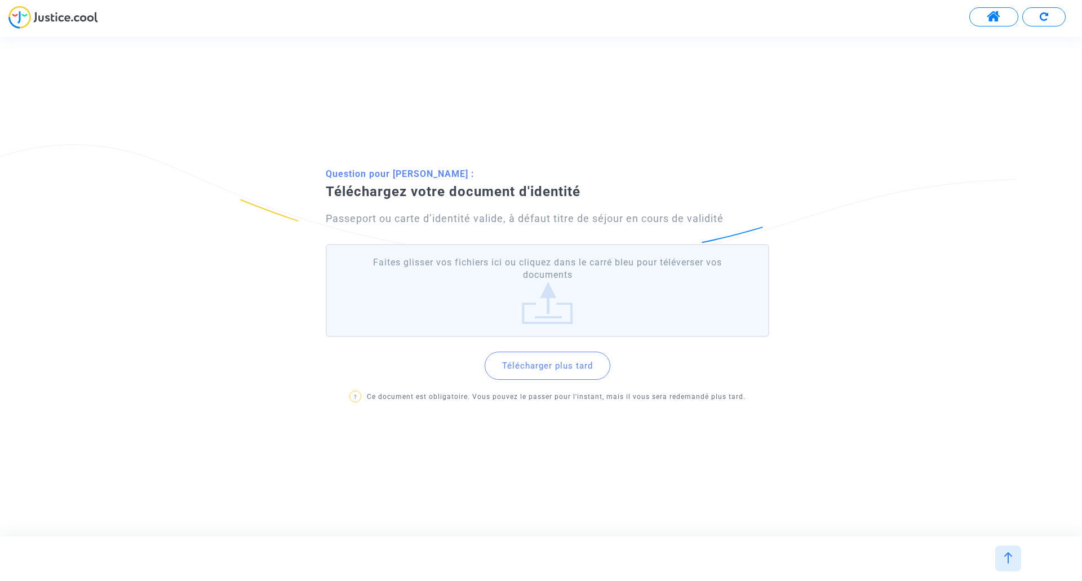
click at [556, 285] on label "Faites glisser vos fichiers ici ou cliquez dans le carré bleu pour téléverser v…" at bounding box center [547, 290] width 443 height 93
click at [0, 0] on input "Faites glisser vos fichiers ici ou cliquez dans le carré bleu pour téléverser v…" at bounding box center [0, 0] width 0 height 0
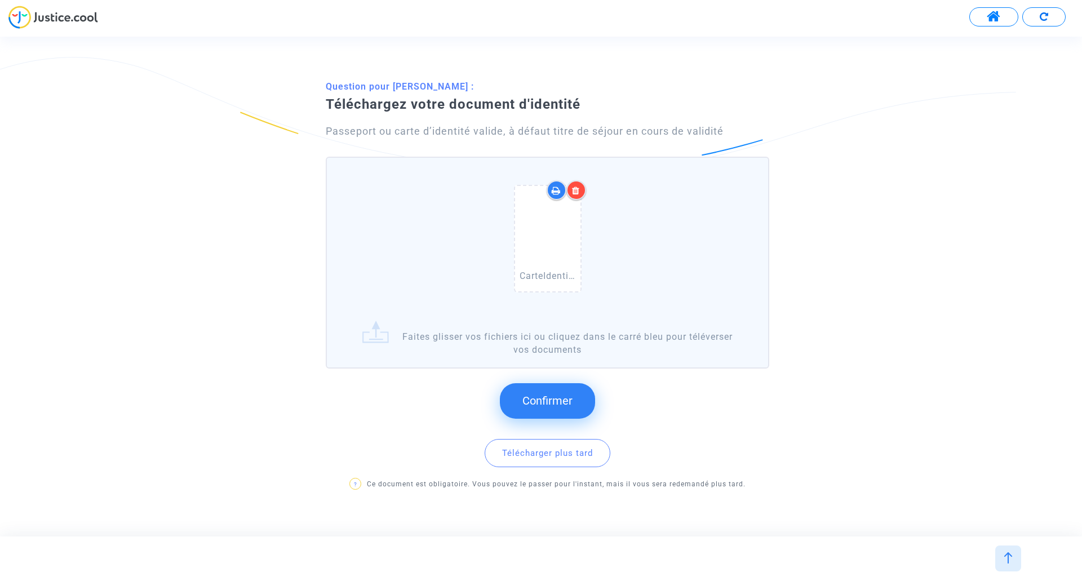
click at [569, 355] on span "Confirmer" at bounding box center [547, 401] width 50 height 14
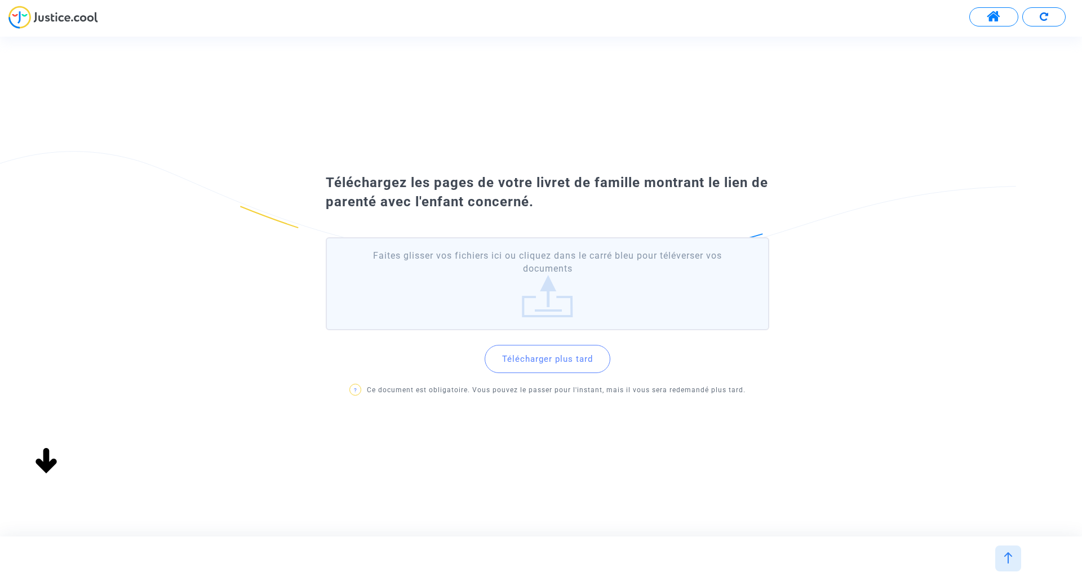
click at [570, 355] on button "Télécharger plus tard" at bounding box center [548, 359] width 126 height 28
click at [564, 298] on label "Faites glisser vos fichiers ici ou cliquez dans le carré bleu pour téléverser v…" at bounding box center [547, 283] width 443 height 93
click at [0, 0] on input "Faites glisser vos fichiers ici ou cliquez dans le carré bleu pour téléverser v…" at bounding box center [0, 0] width 0 height 0
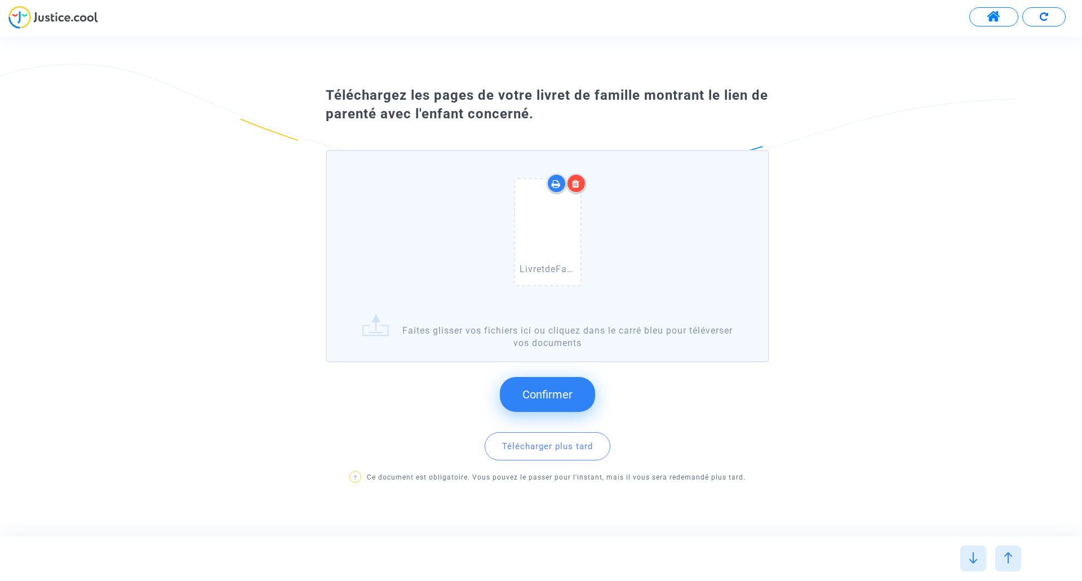
click at [540, 355] on span "Confirmer" at bounding box center [547, 395] width 50 height 14
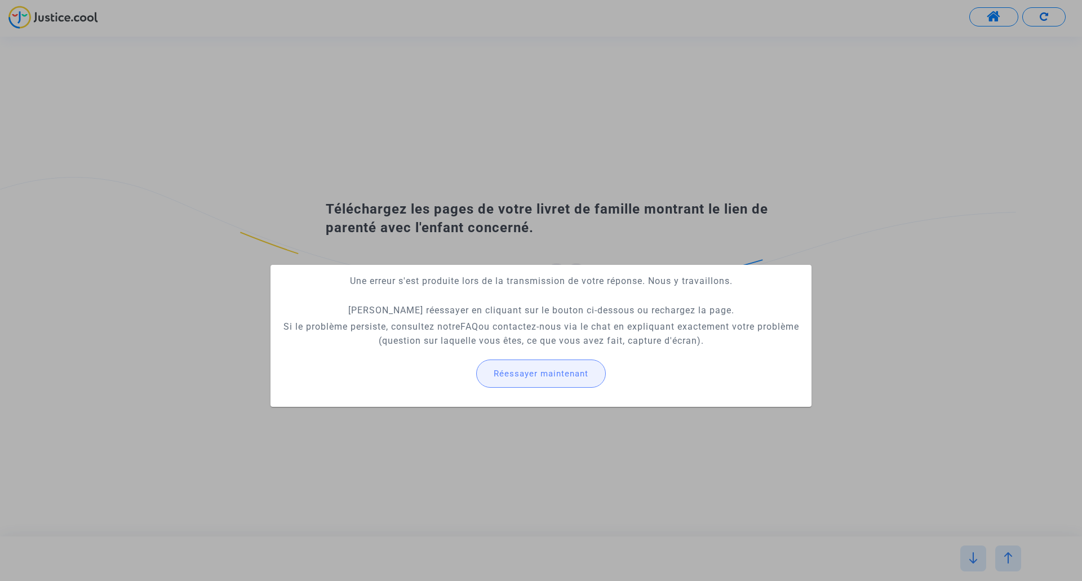
click at [553, 355] on span "Réessayer maintenant" at bounding box center [541, 373] width 95 height 10
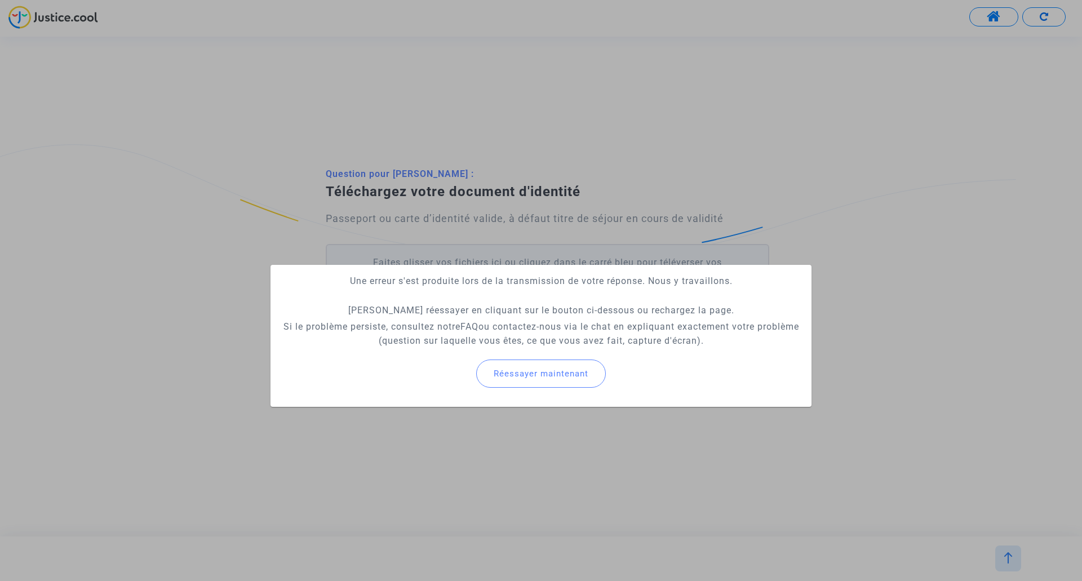
click at [721, 156] on div at bounding box center [541, 290] width 1082 height 581
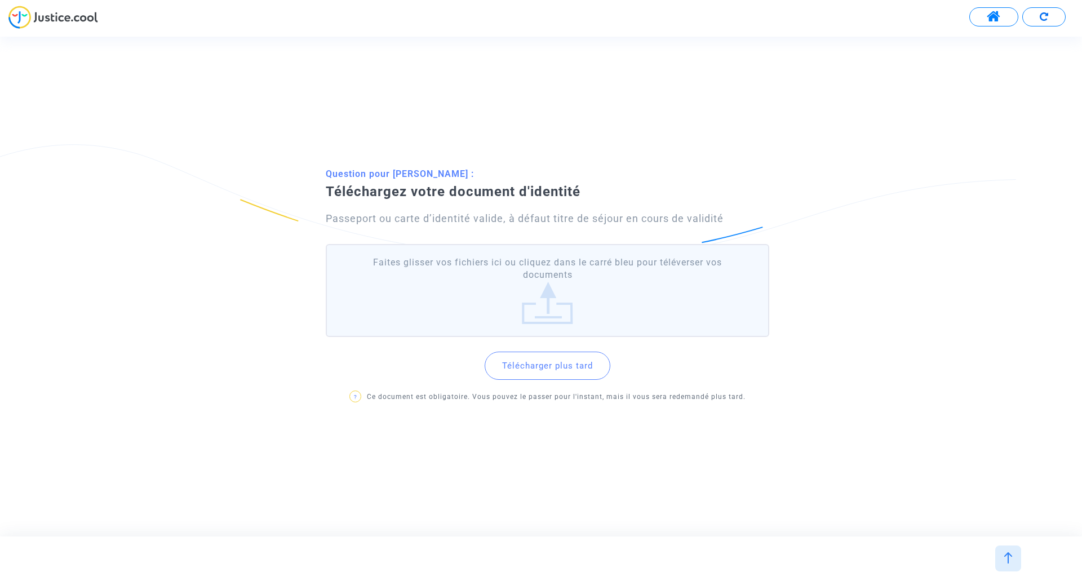
click at [574, 355] on button "Télécharger plus tard" at bounding box center [548, 366] width 126 height 28
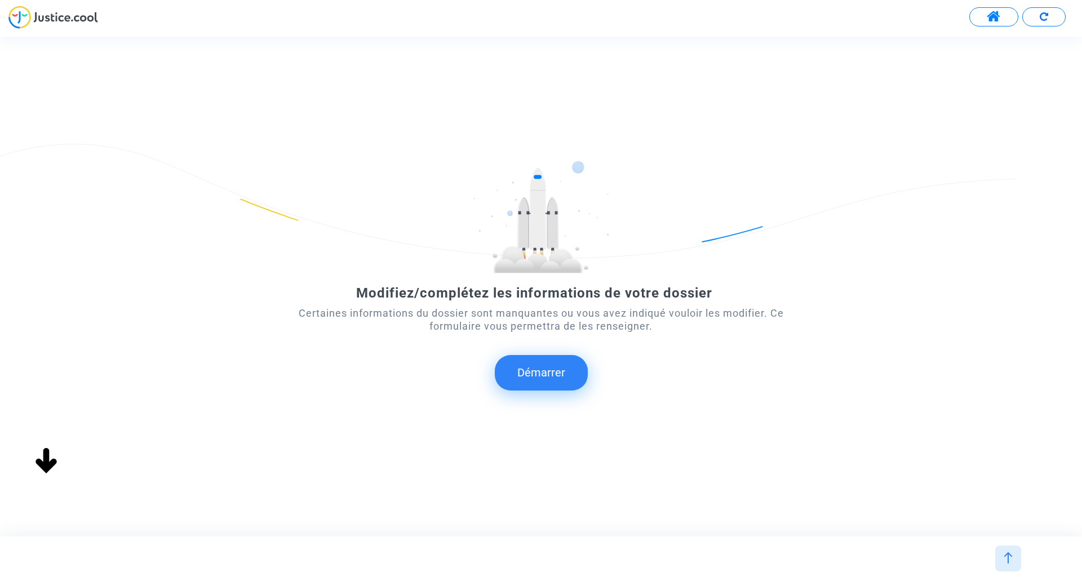
click at [557, 355] on button "Démarrer" at bounding box center [541, 372] width 93 height 35
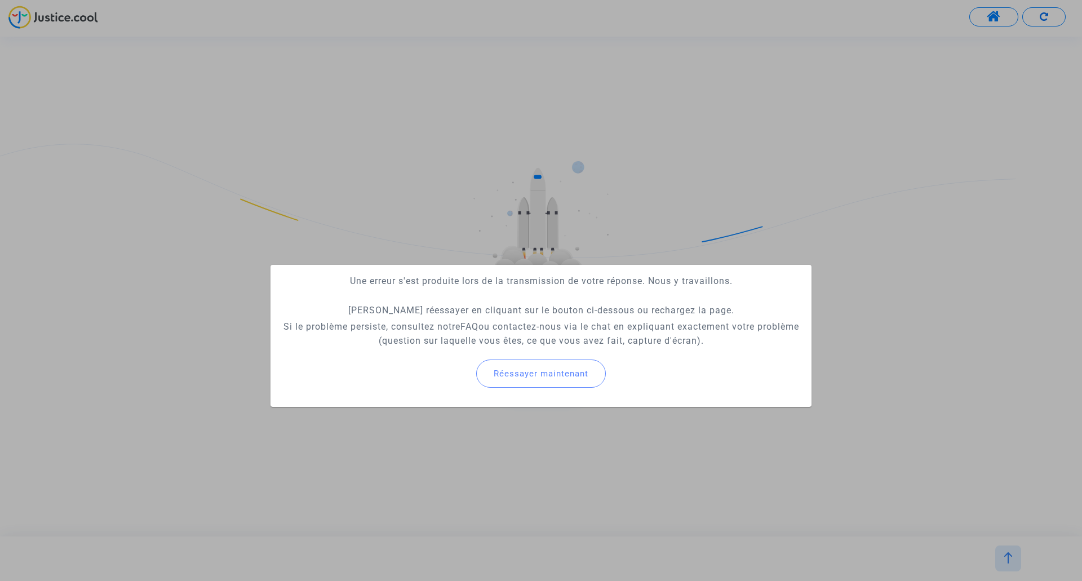
click at [558, 355] on span "Réessayer maintenant" at bounding box center [541, 373] width 95 height 10
click at [567, 355] on button "Réessayer maintenant" at bounding box center [541, 373] width 130 height 28
click at [721, 155] on div at bounding box center [541, 290] width 1082 height 581
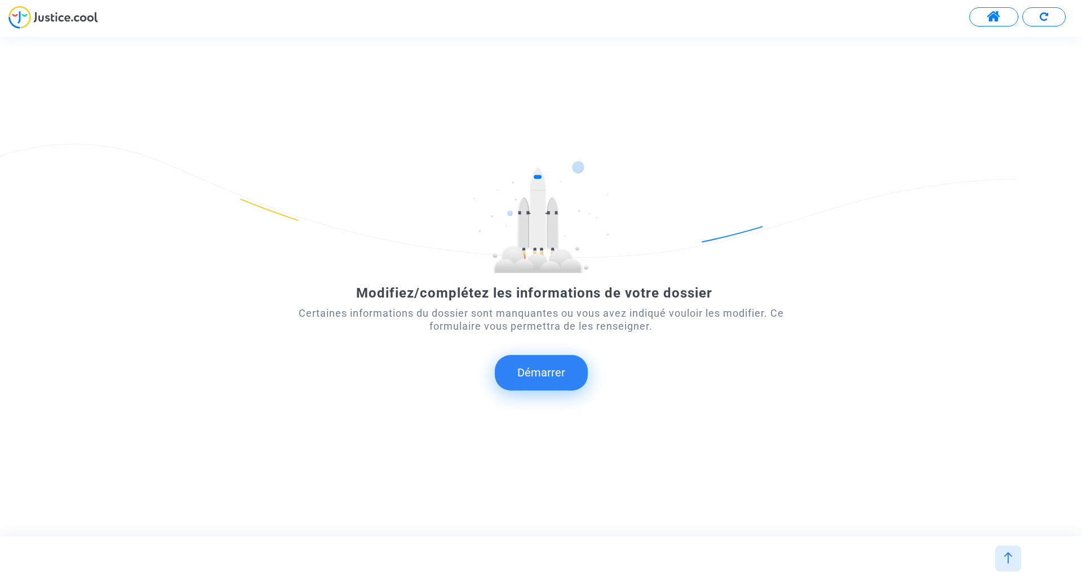
click at [721, 14] on button at bounding box center [993, 16] width 49 height 19
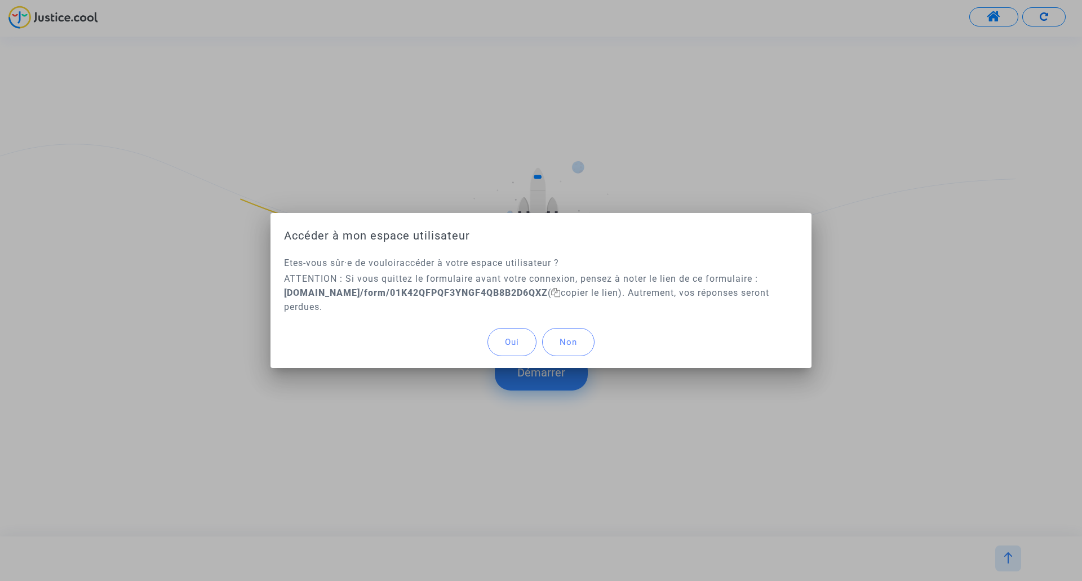
click at [499, 342] on button "Oui" at bounding box center [511, 342] width 49 height 28
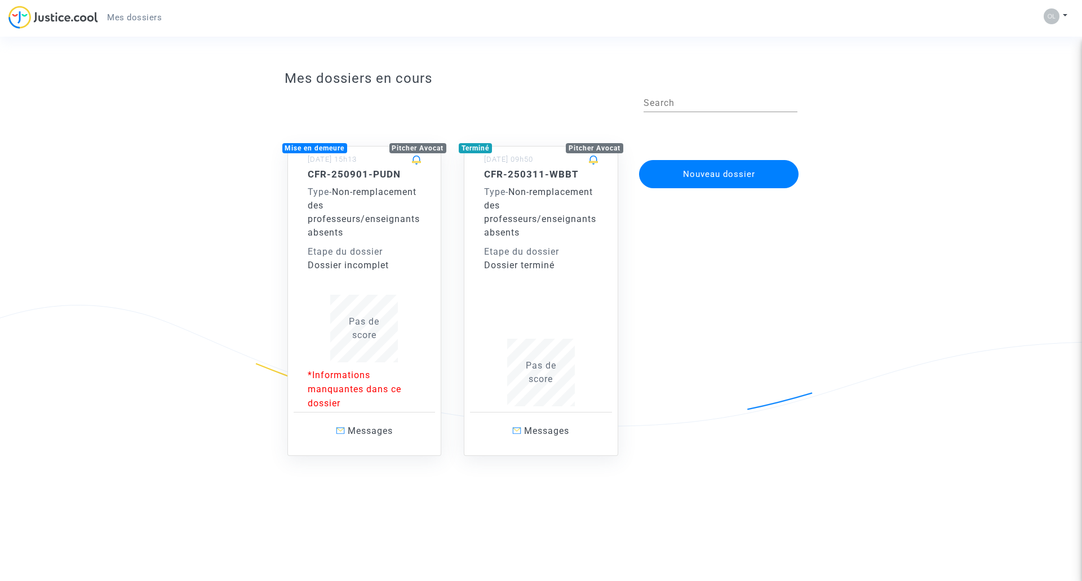
click at [721, 355] on app-disputes-list "Mes dossiers en cours Search Mise en demeure Pitcher Avocat [DATE] 15h13 CFR-25…" at bounding box center [540, 300] width 811 height 470
